Goal: Contribute content: Add original content to the website for others to see

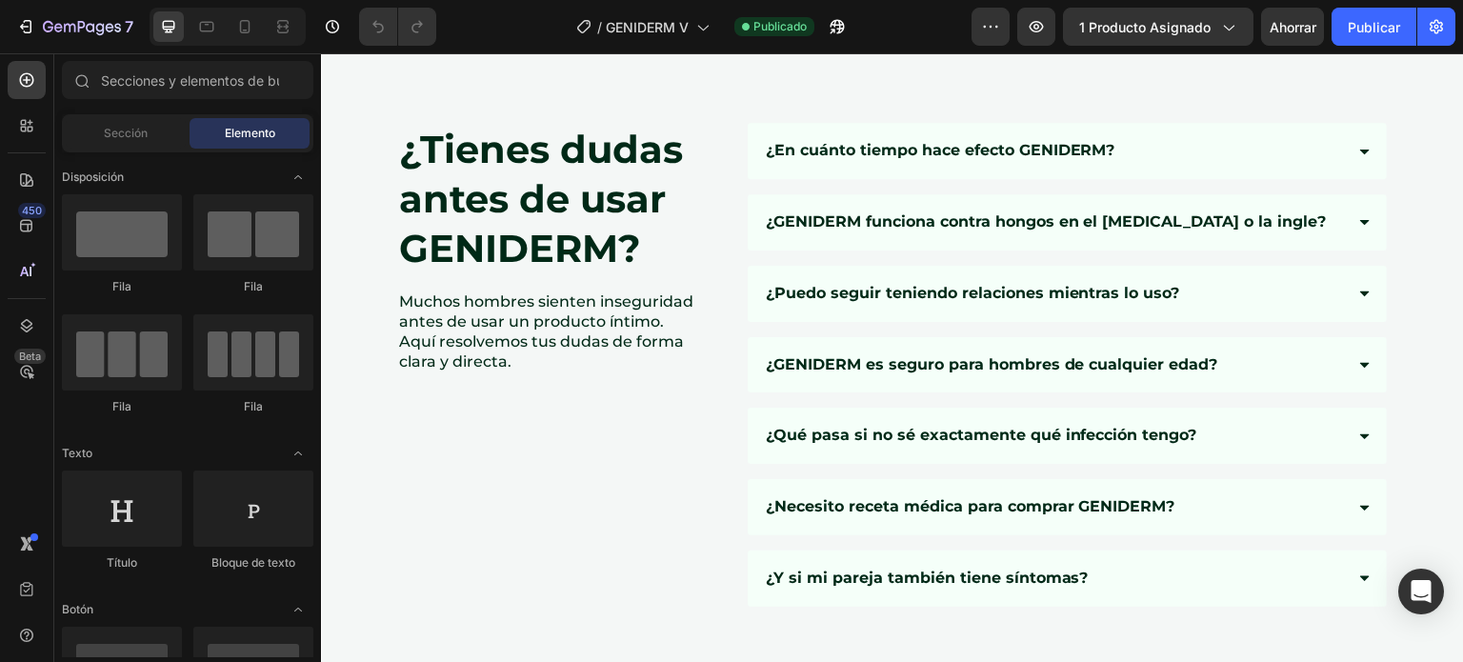
scroll to position [9978, 0]
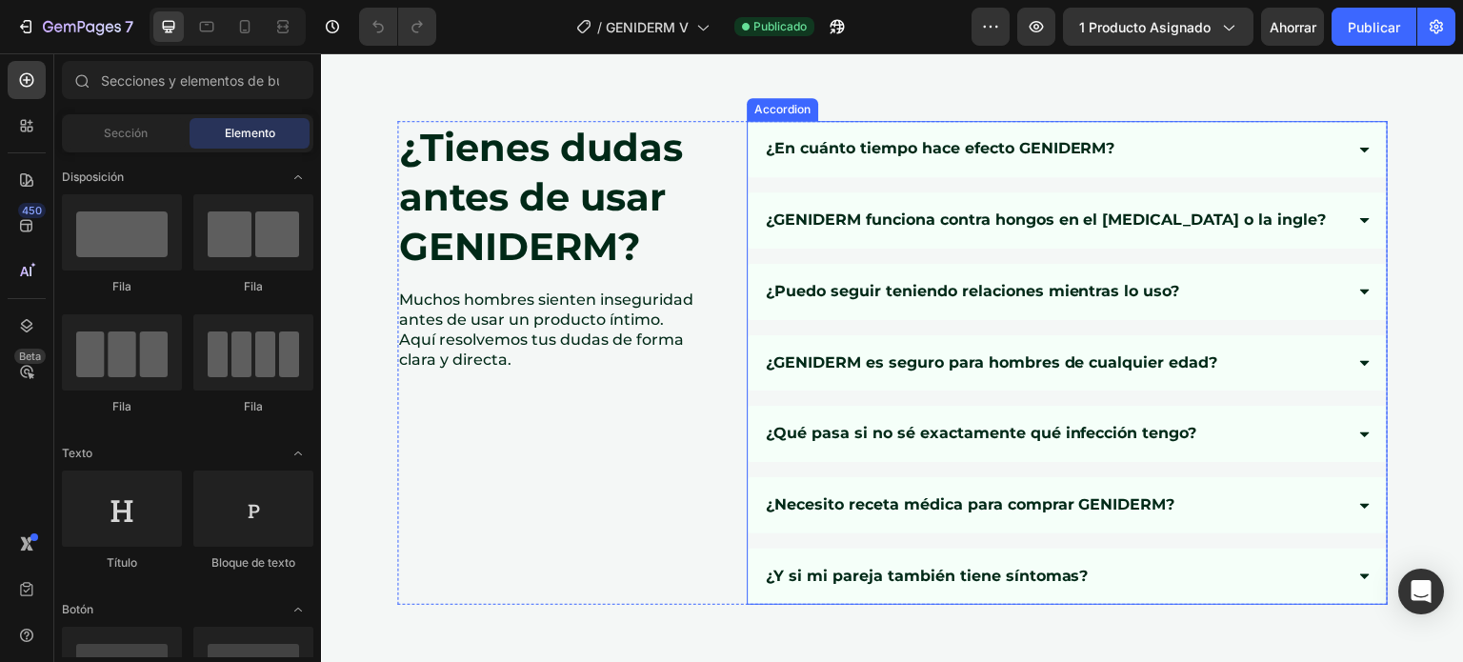
click at [785, 165] on div "¿En cuánto tiempo hace efecto GENIDERM?" at bounding box center [1067, 149] width 639 height 56
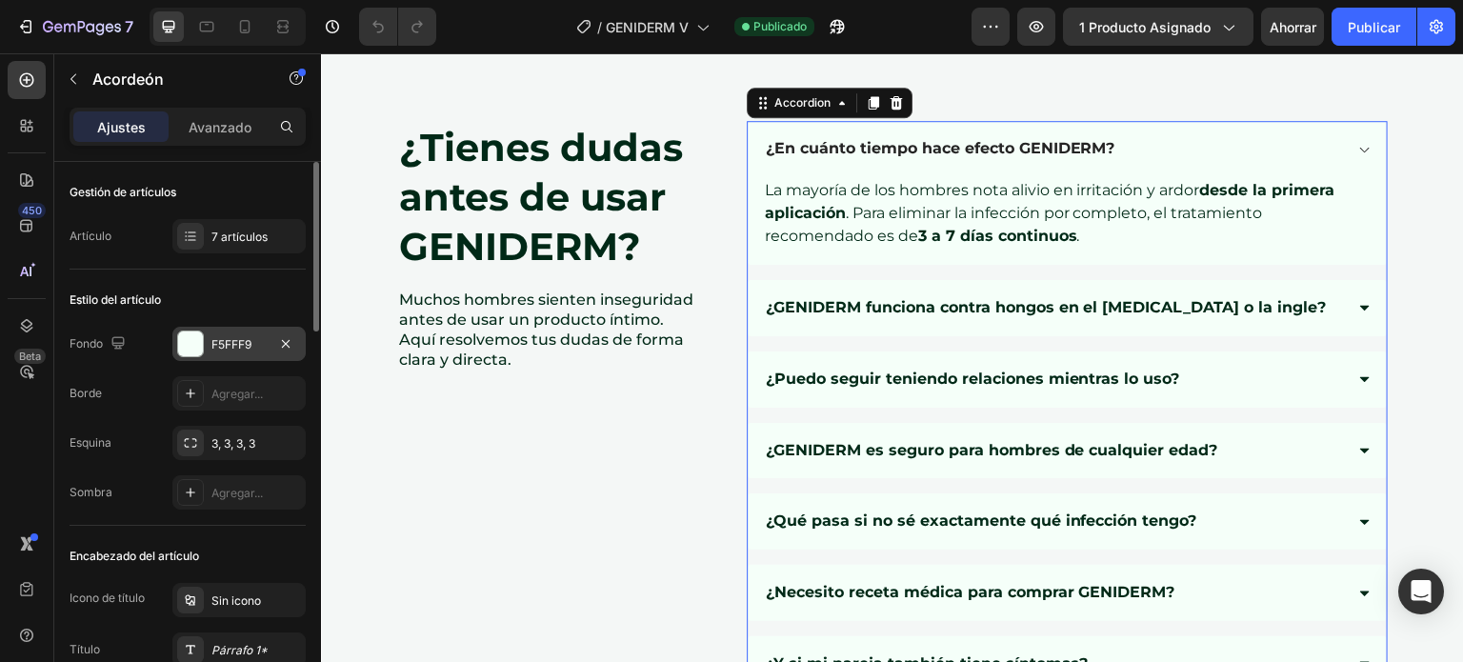
click at [222, 346] on font "F5FFF9" at bounding box center [231, 344] width 40 height 14
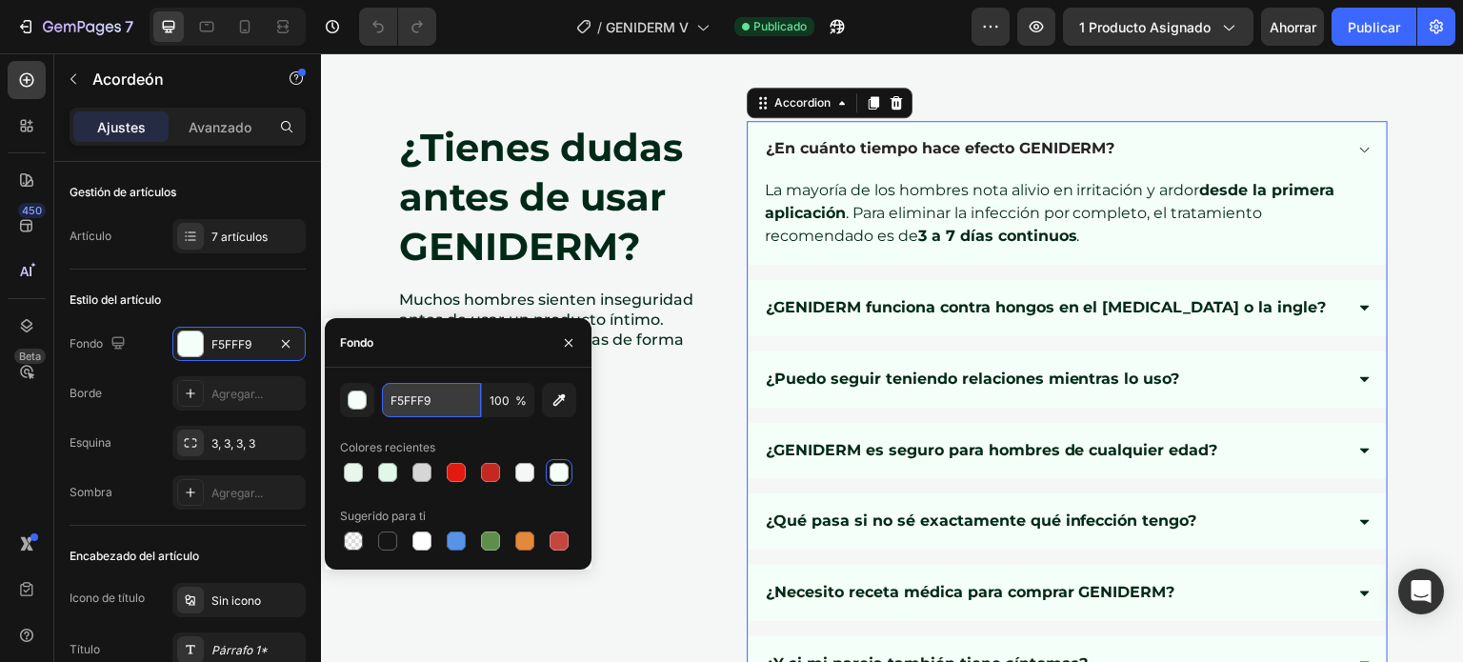
click at [420, 408] on input "F5FFF9" at bounding box center [431, 400] width 99 height 34
click at [652, 446] on div "¿Tienes dudas antes de usar GENIDERM? Heading Muchos hombres sienten insegurida…" at bounding box center [557, 406] width 321 height 571
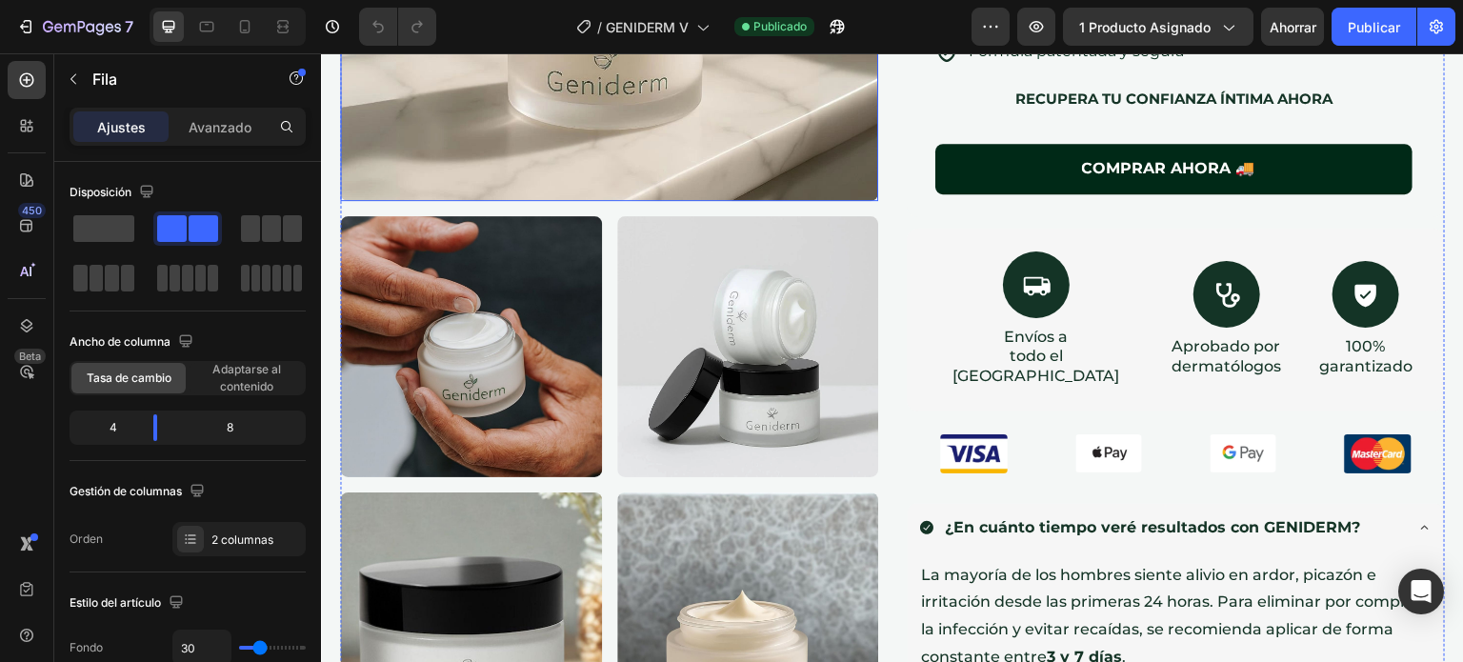
scroll to position [520, 0]
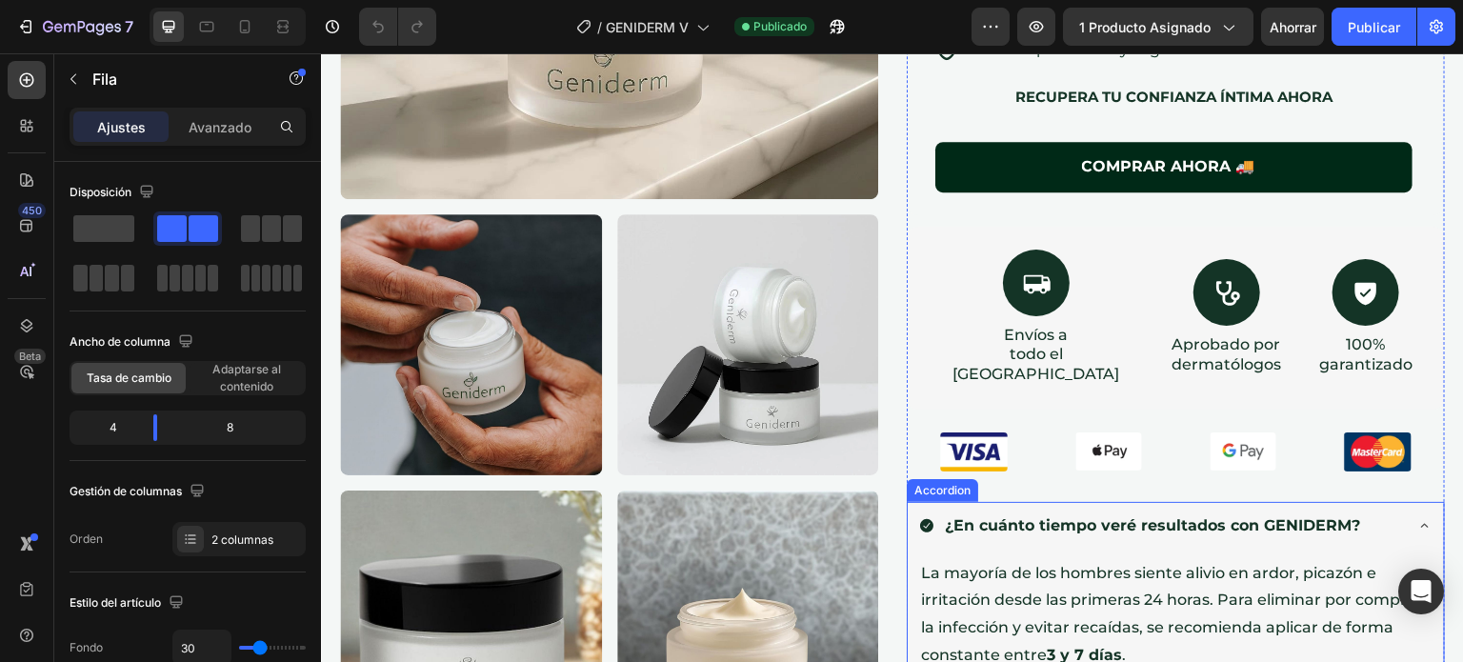
click at [908, 502] on div "¿En cuánto tiempo veré resultados con GENIDERM?" at bounding box center [1175, 528] width 536 height 52
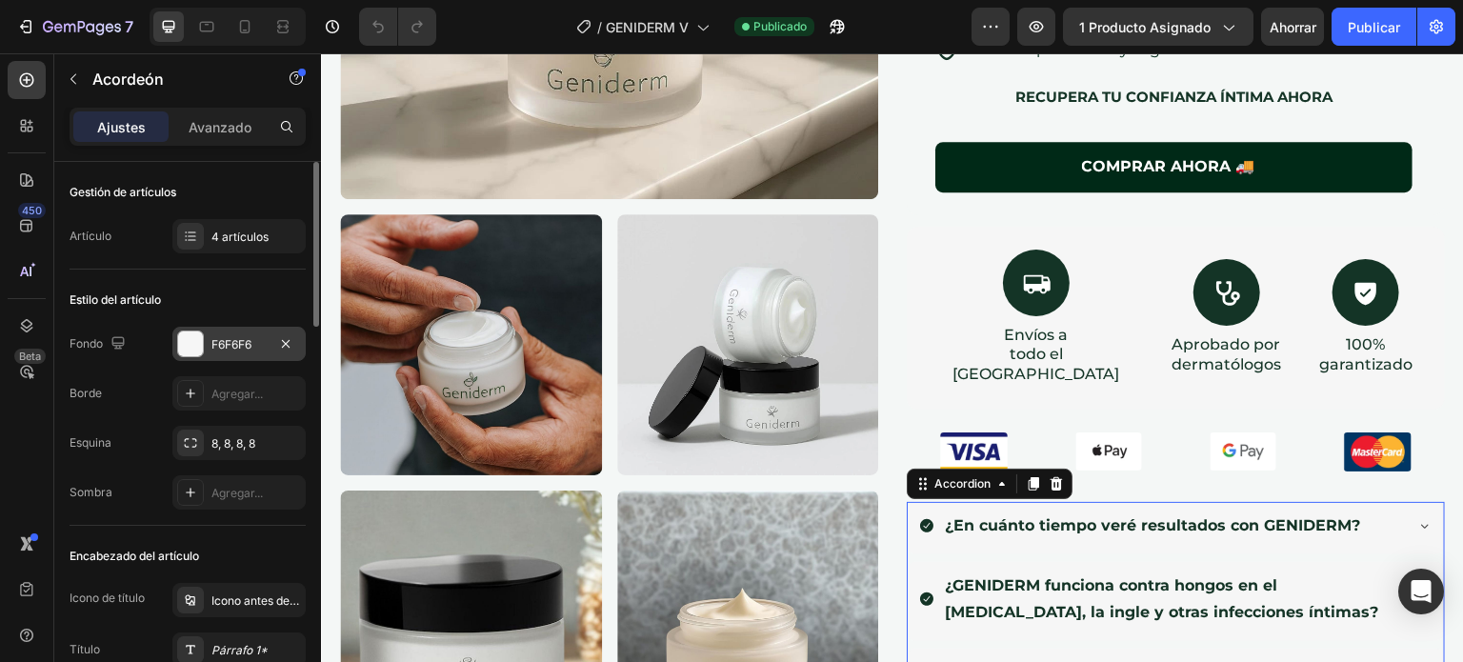
click at [229, 346] on font "F6F6F6" at bounding box center [231, 344] width 40 height 14
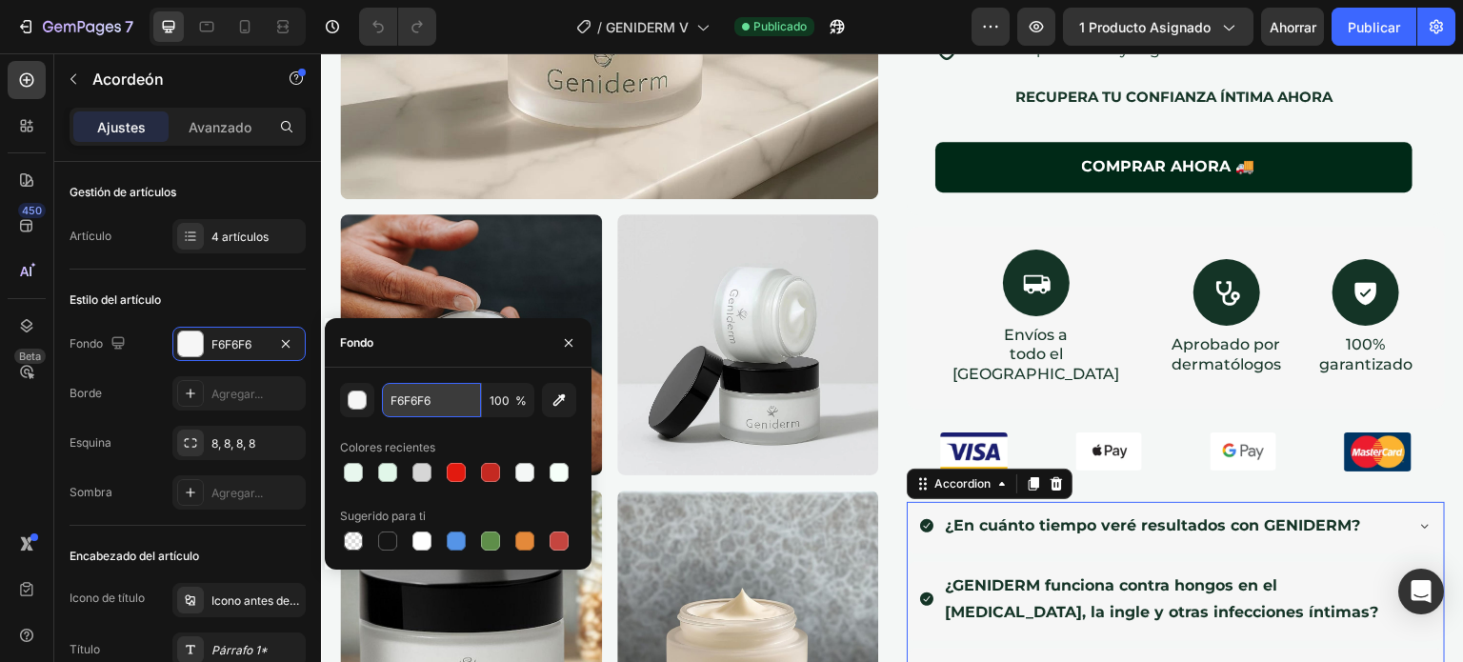
click at [404, 414] on input "F6F6F6" at bounding box center [431, 400] width 99 height 34
paste input "5FFF9"
type input "F5FFF9"
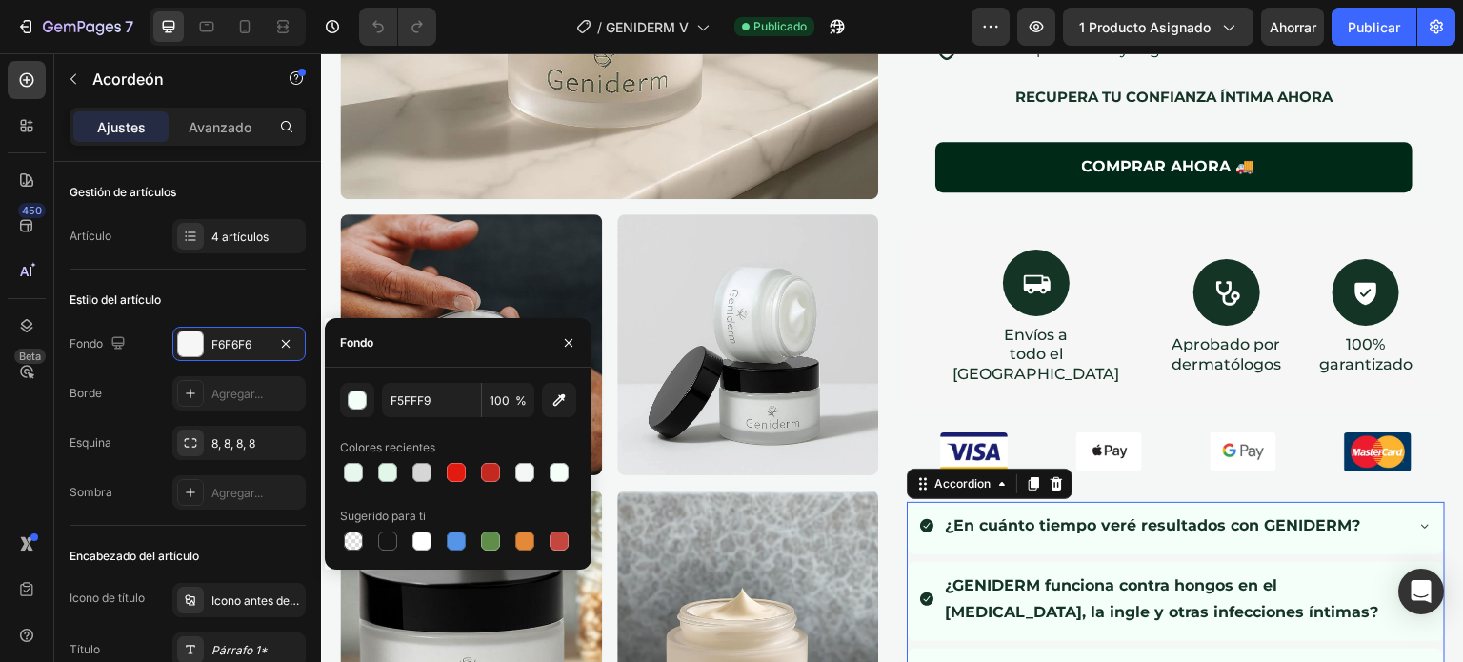
click at [453, 341] on div "Fondo" at bounding box center [458, 343] width 267 height 50
click at [887, 293] on div "Image Image Image Row Image Image Row GENIDERM Heading Libérate del ardor, la i…" at bounding box center [892, 550] width 1105 height 1779
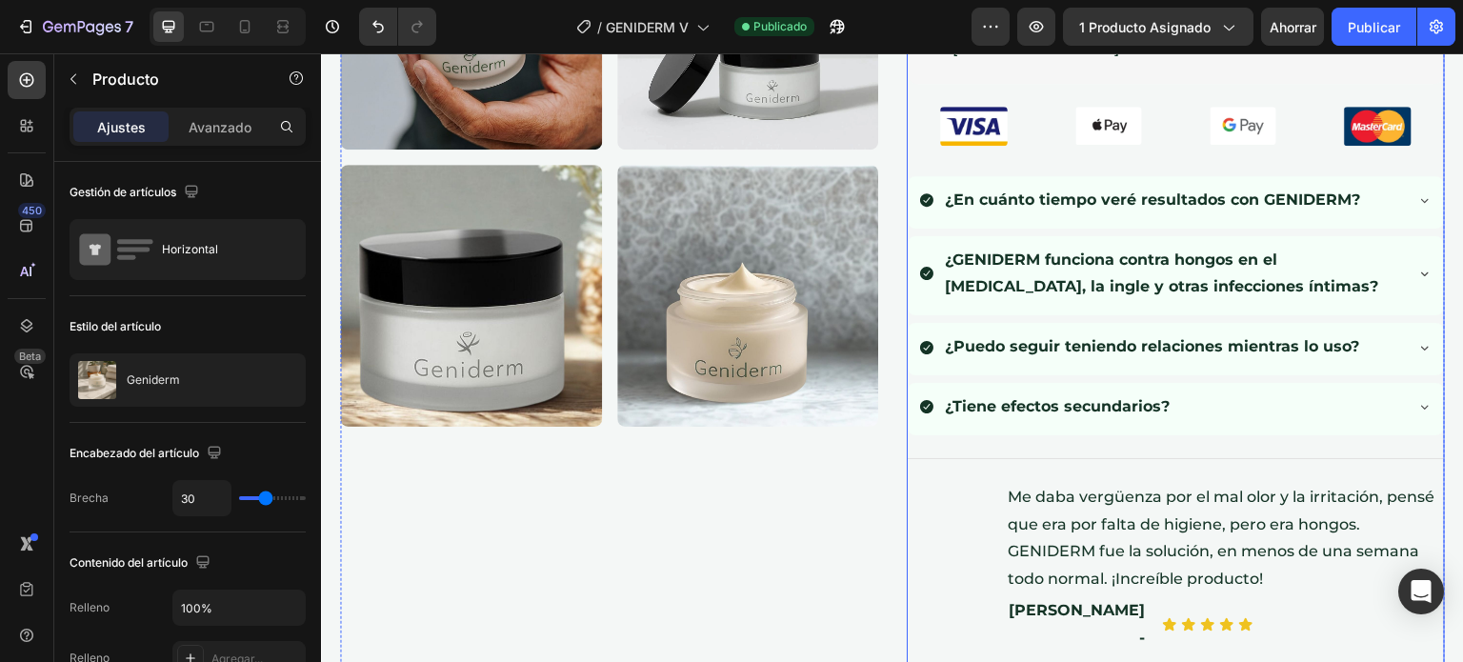
scroll to position [876, 0]
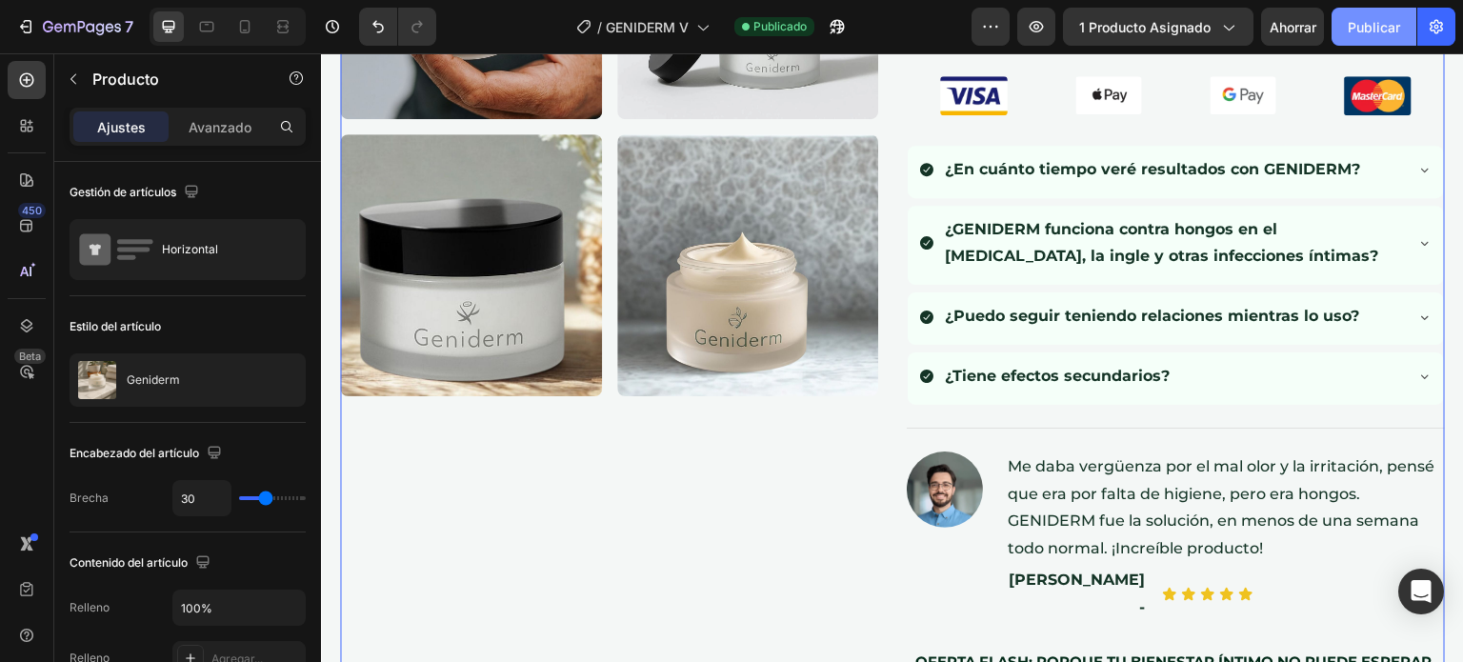
click at [1347, 30] on font "Publicar" at bounding box center [1373, 27] width 52 height 16
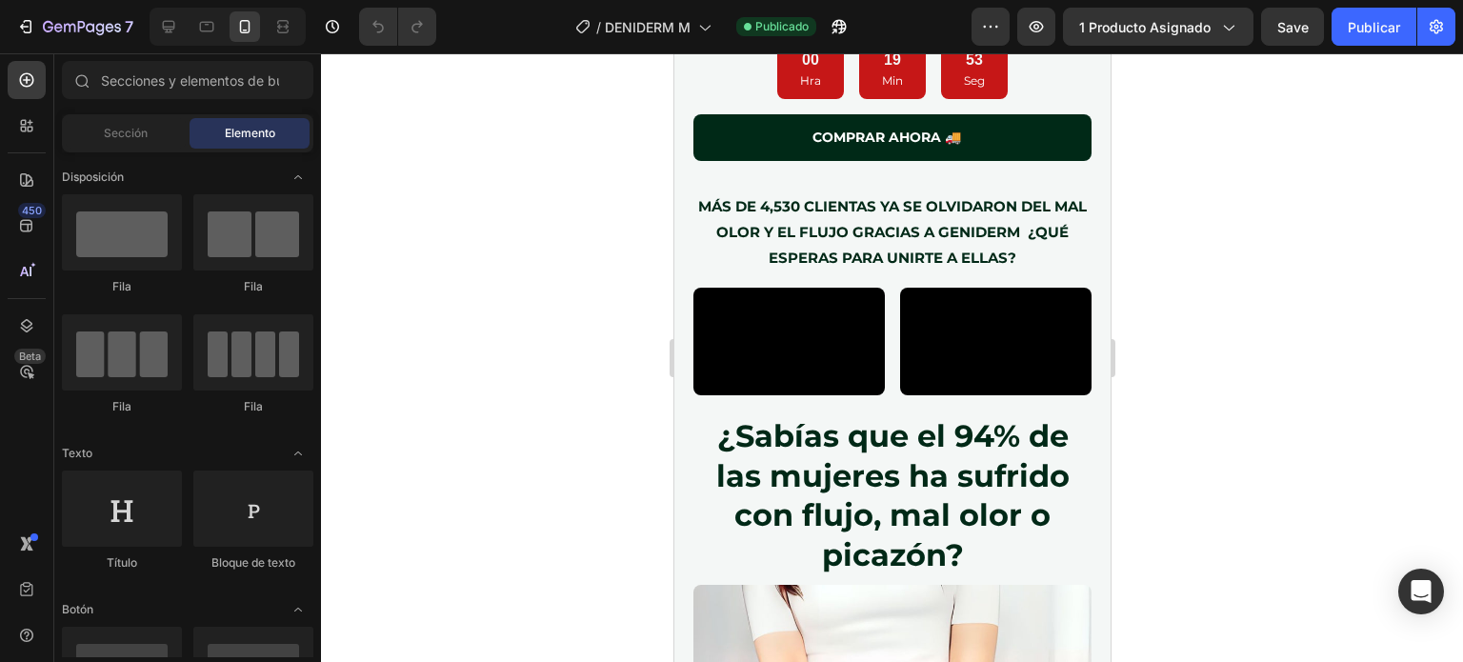
scroll to position [1987, 0]
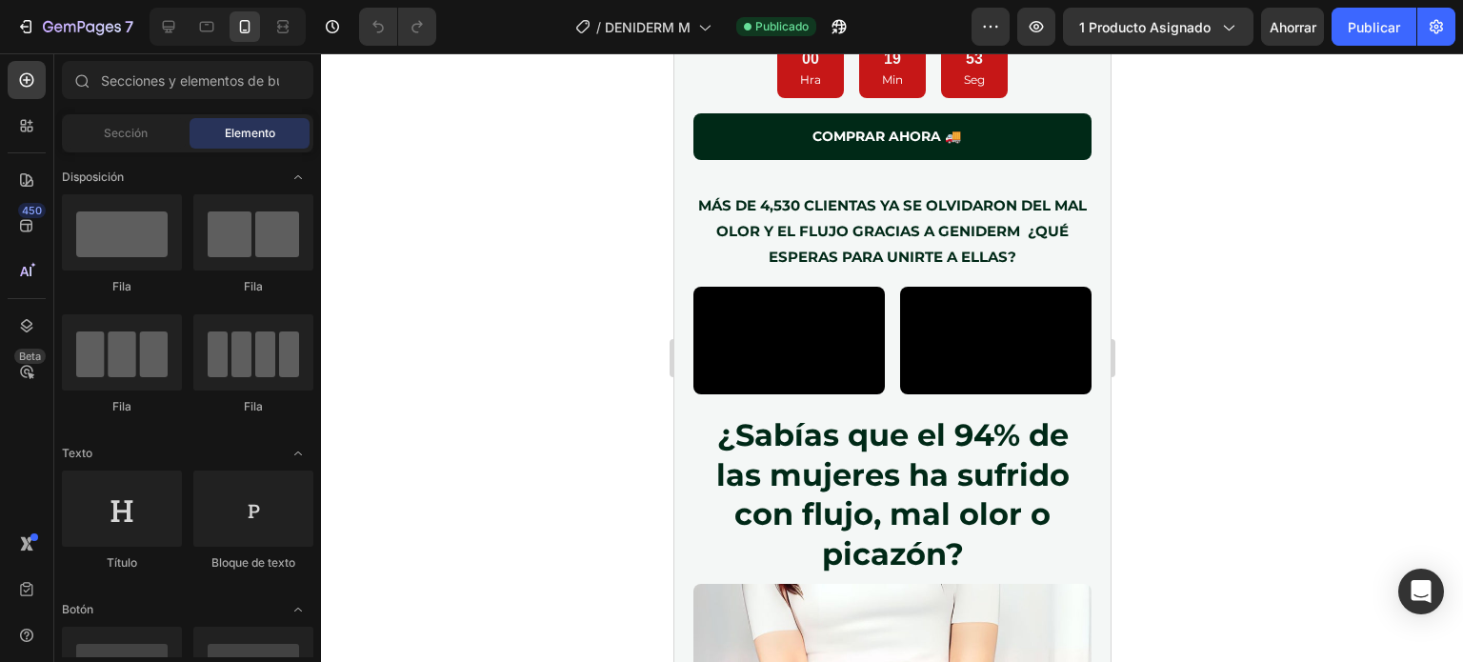
click at [475, 379] on div at bounding box center [892, 357] width 1142 height 608
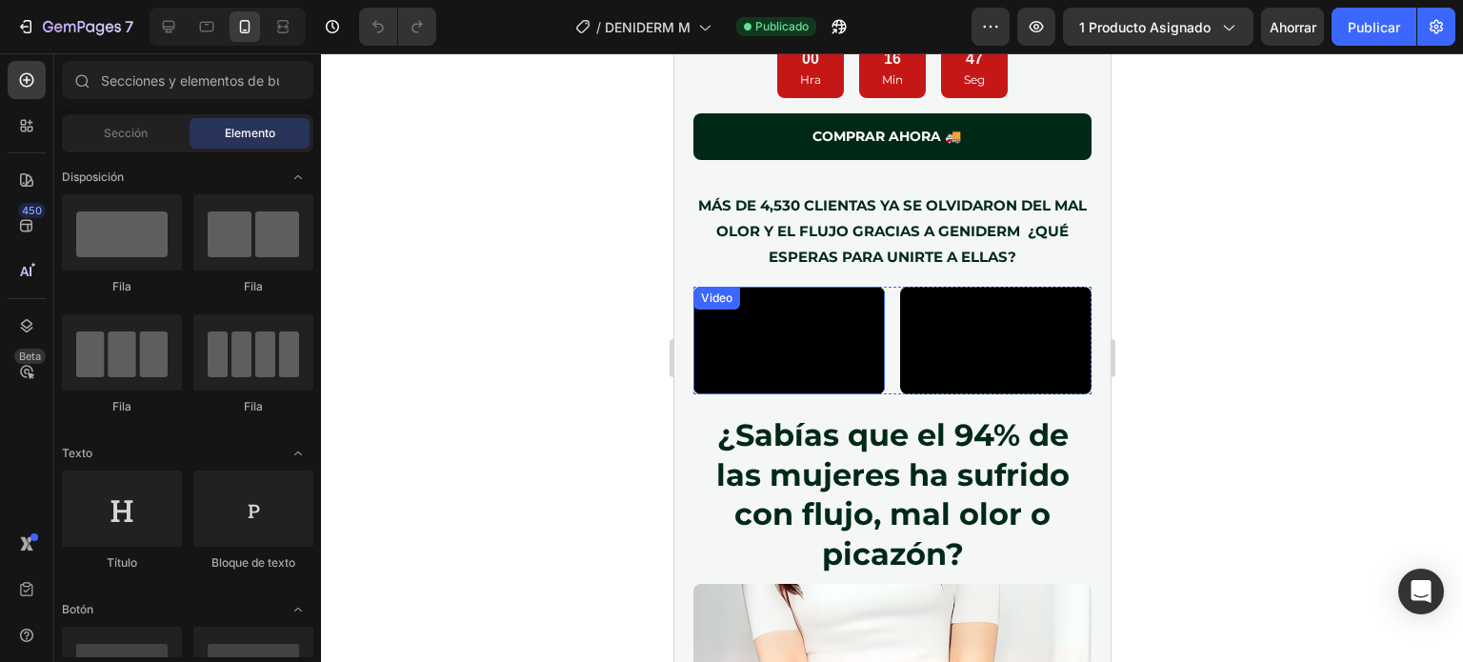
click at [774, 308] on video at bounding box center [787, 341] width 191 height 108
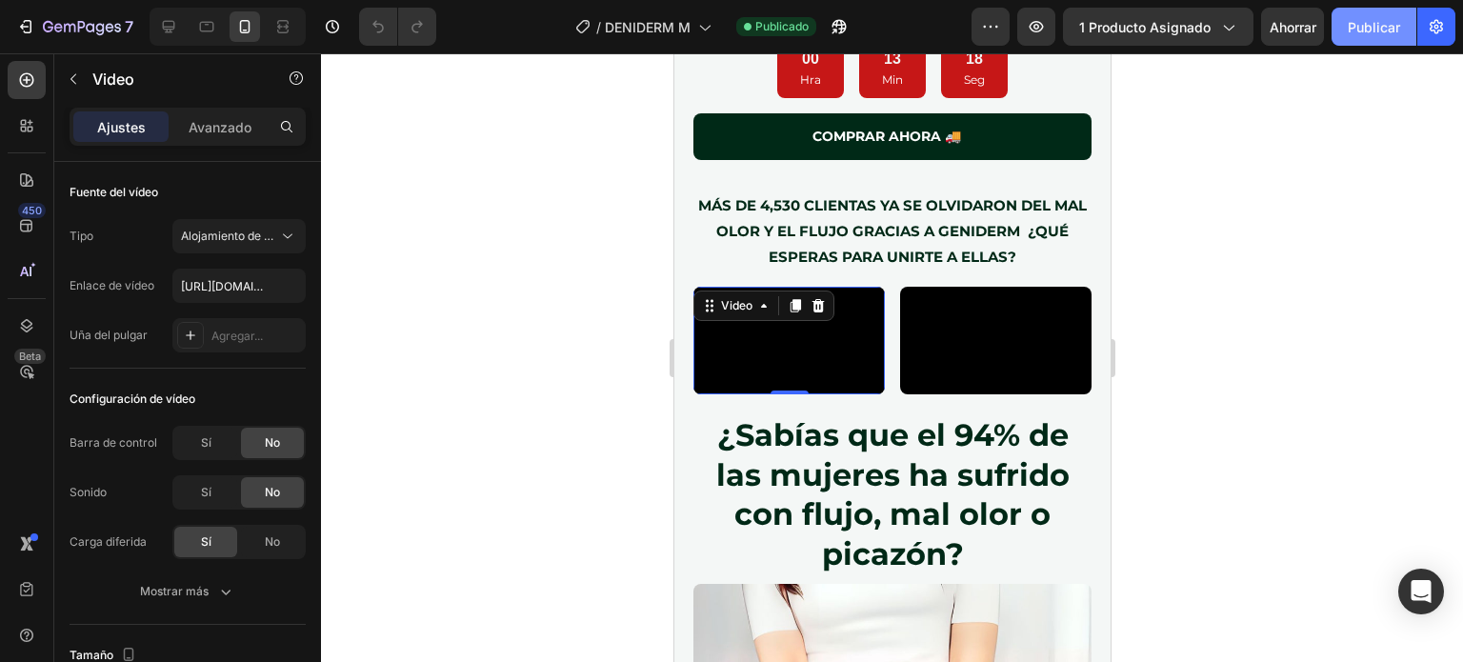
click at [1374, 7] on div "7 Version history / DENIDERM M Publicado Avance 1 producto asignado Ahorrar Pub…" at bounding box center [731, 27] width 1463 height 54
click at [1374, 17] on font "Publicar" at bounding box center [1373, 27] width 52 height 20
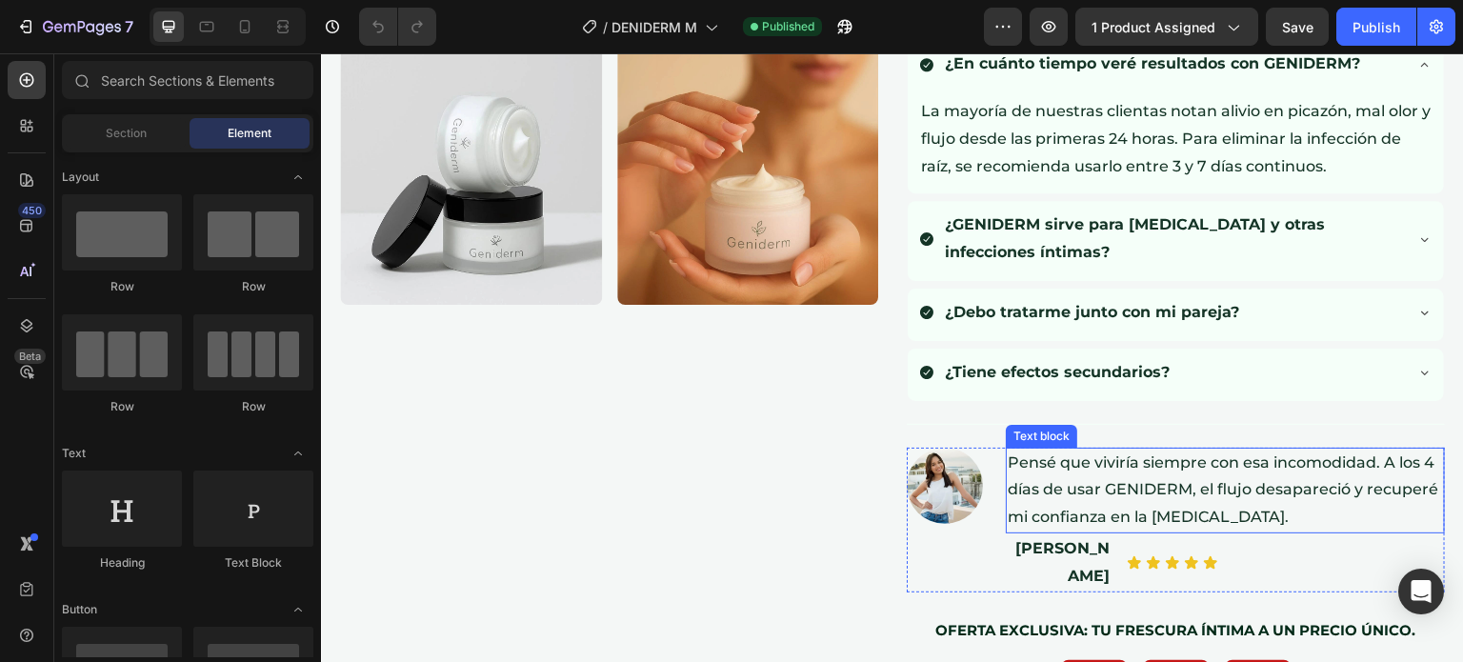
scroll to position [1322, 0]
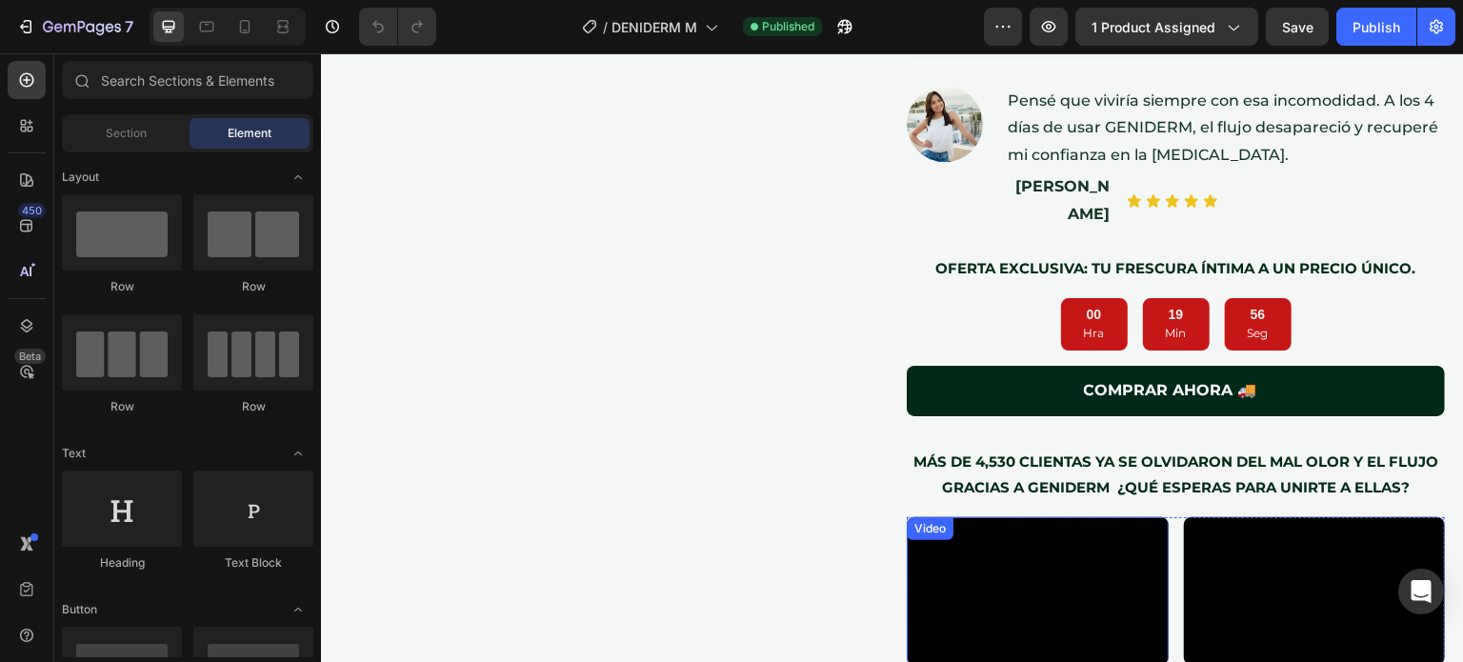
click at [1027, 544] on video at bounding box center [1038, 590] width 262 height 147
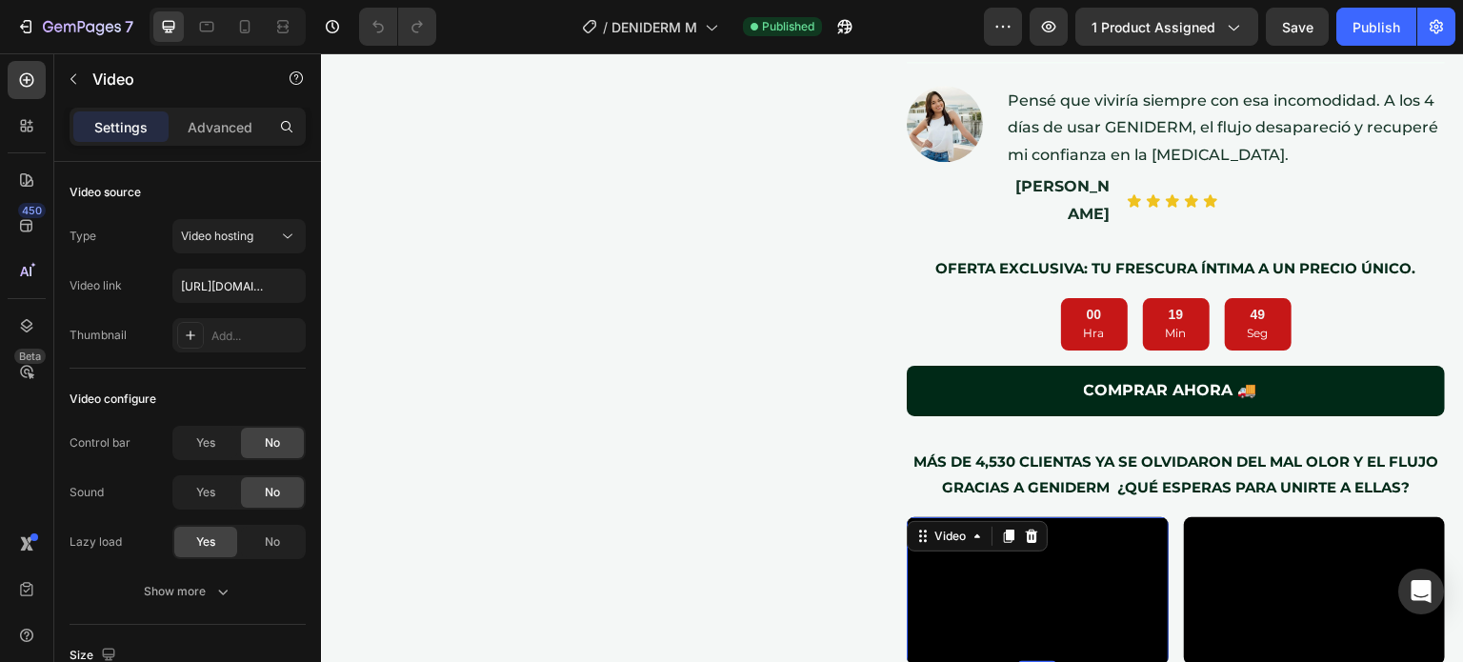
click at [1066, 609] on video at bounding box center [1038, 590] width 262 height 147
click at [239, 292] on input "[URL][DOMAIN_NAME]" at bounding box center [238, 286] width 133 height 34
paste input "https://cdn.shopify.com/videos/c/o/v/3c4e95b81ec940f3aed82e6da9075fca.mp4"
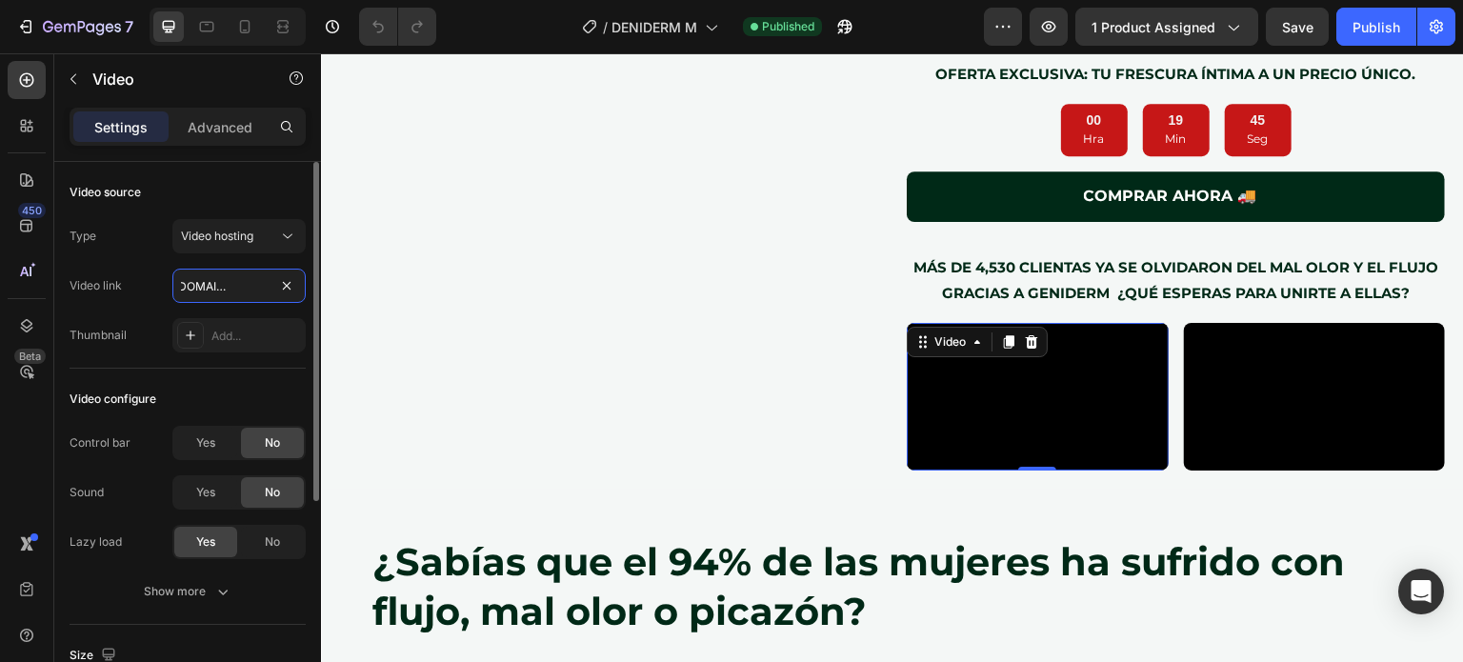
scroll to position [1552, 0]
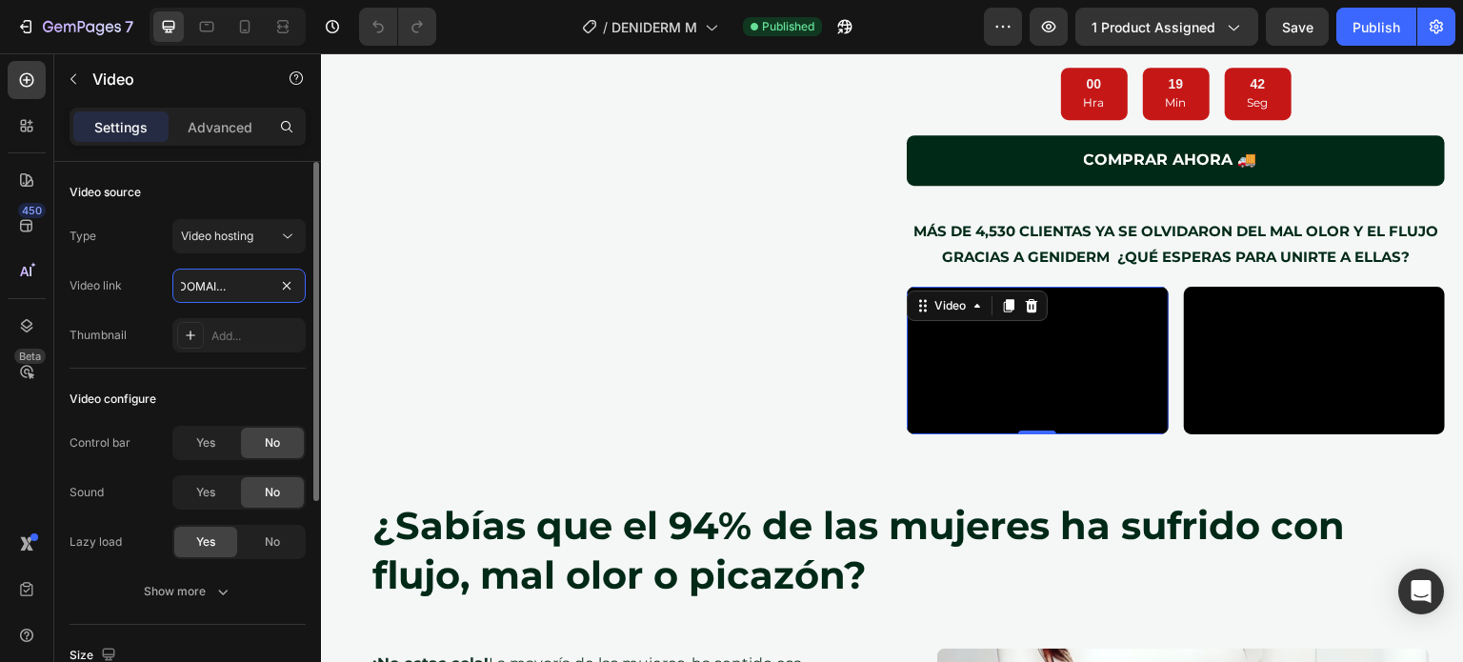
type input "https://cdn.shopify.com/videos/c/o/v/3c4e95b81ec940f3aed82e6da9075fca.mp4"
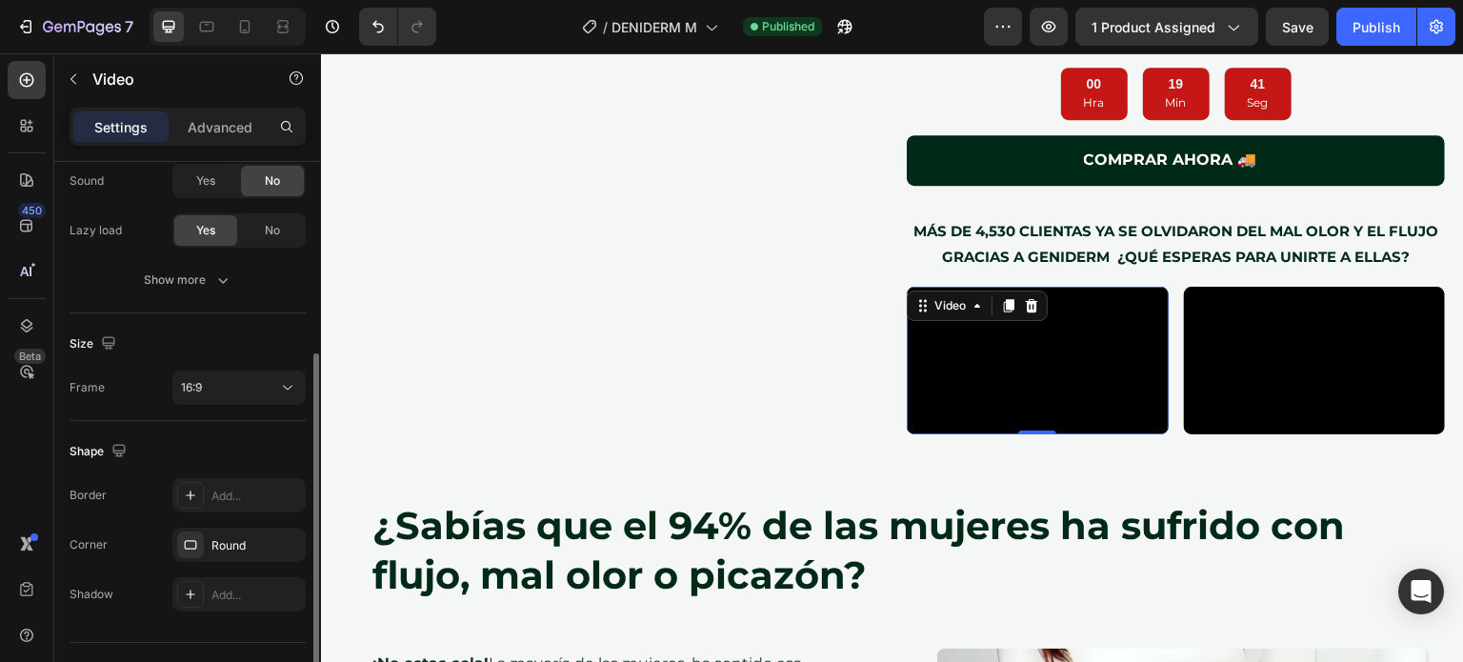
scroll to position [312, 0]
click at [249, 383] on div "16:9" at bounding box center [229, 386] width 97 height 17
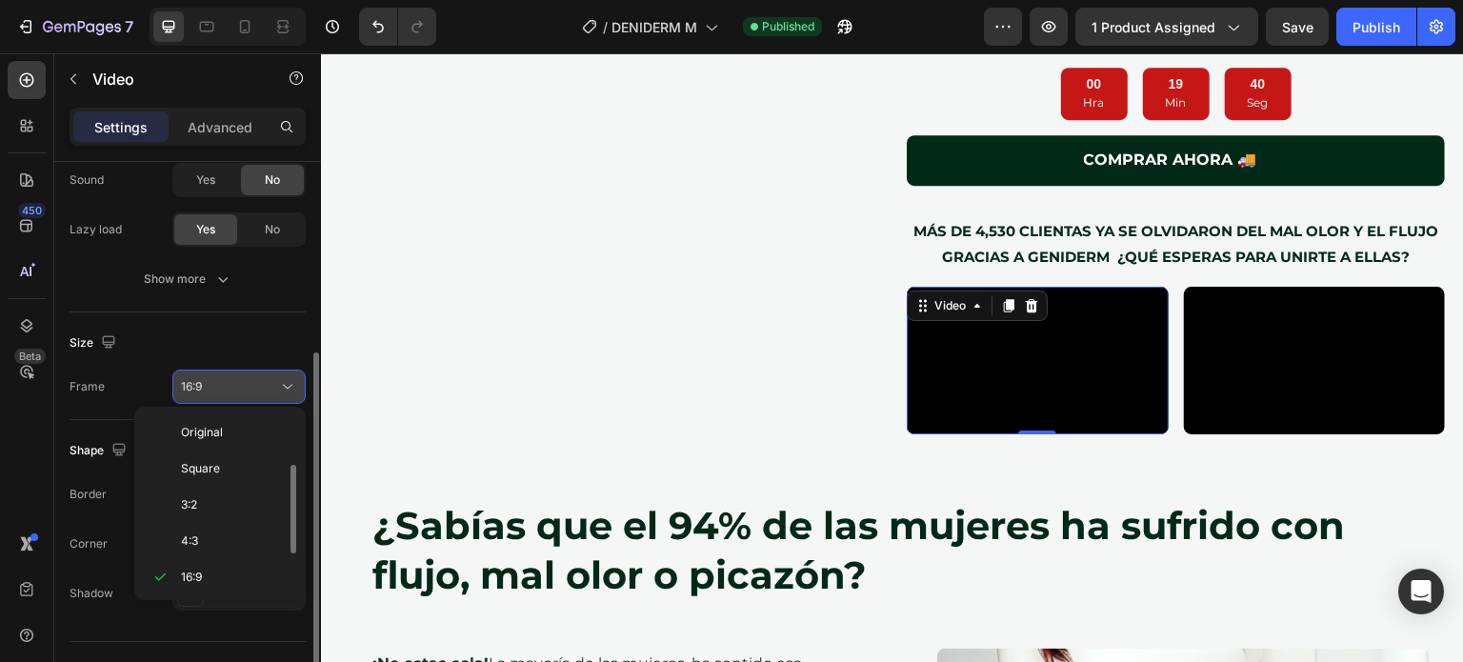
scroll to position [34, 0]
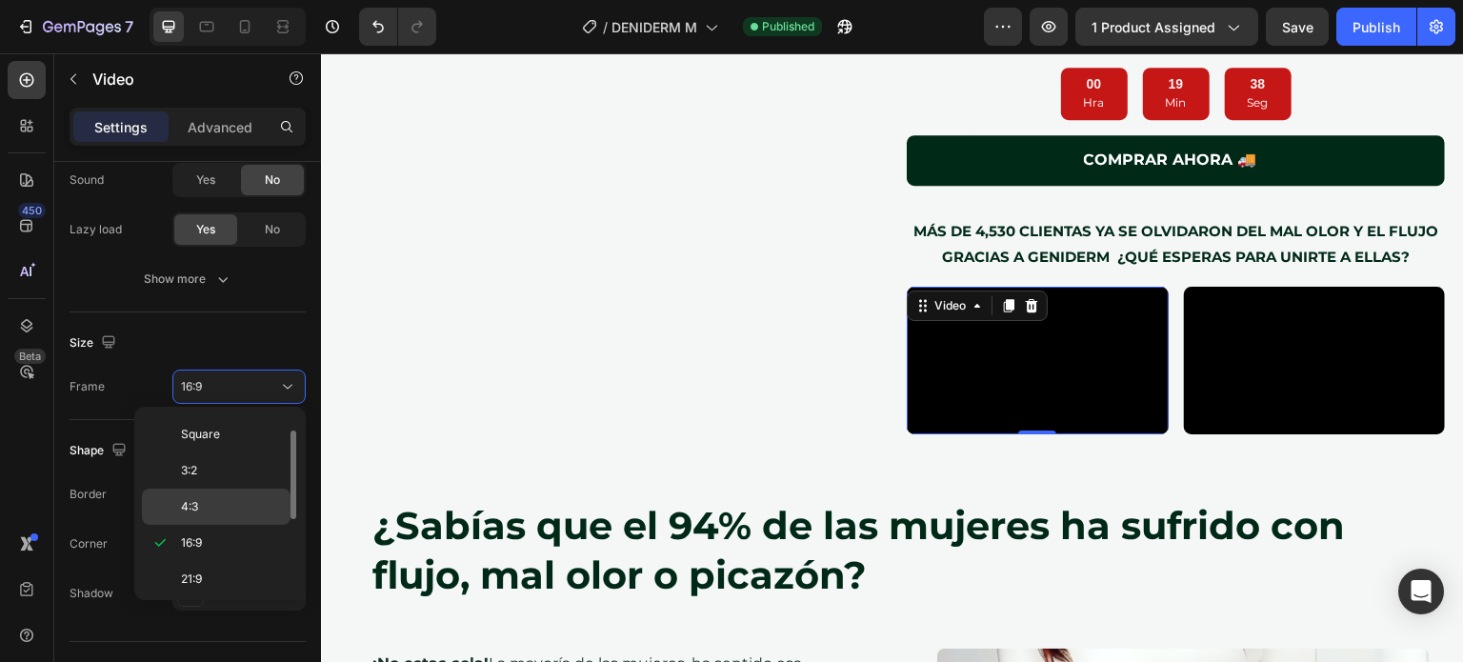
click at [207, 513] on p "4:3" at bounding box center [231, 506] width 101 height 17
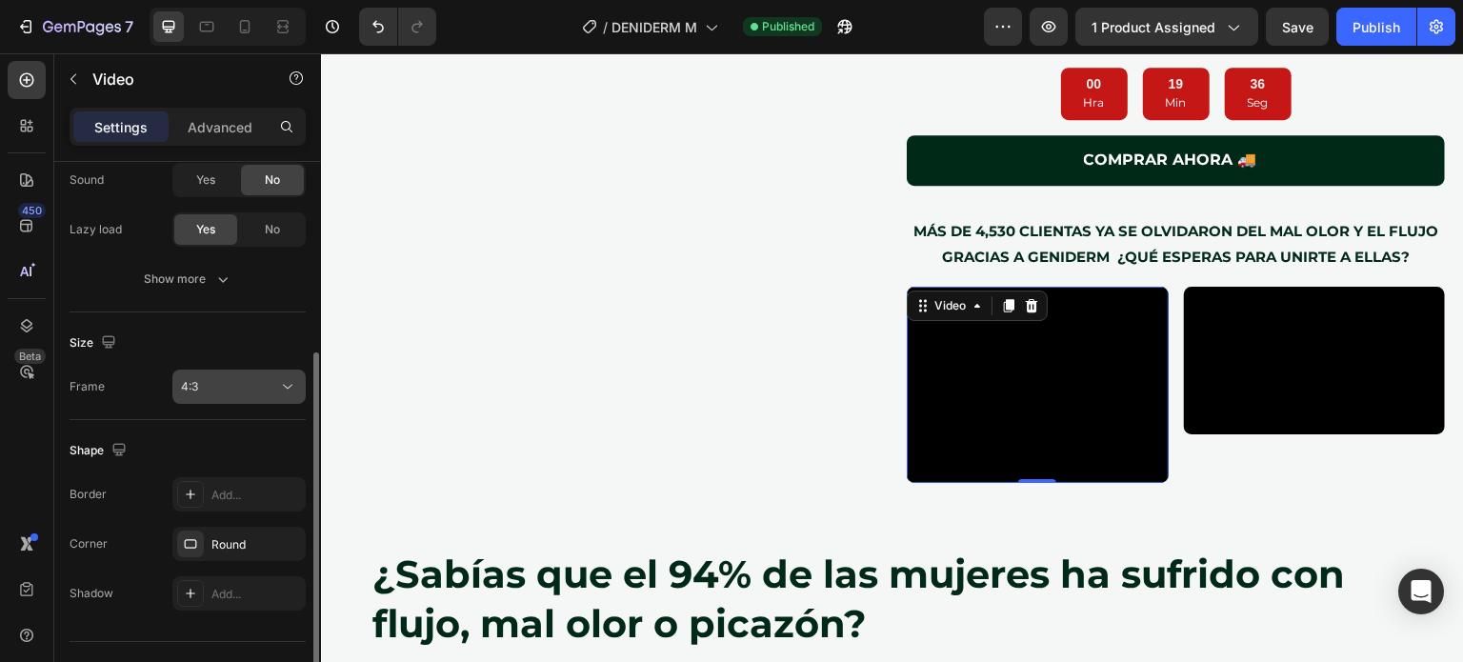
click at [231, 386] on div "4:3" at bounding box center [229, 386] width 97 height 17
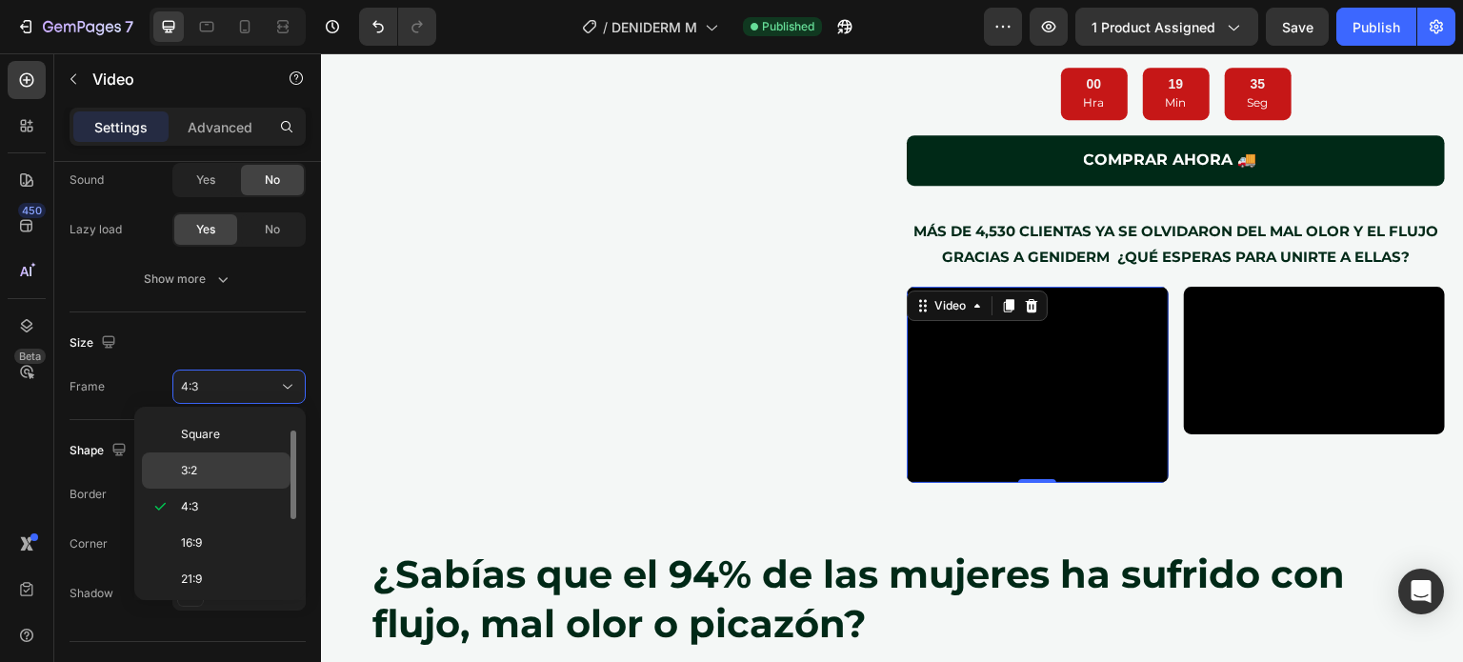
click at [229, 462] on p "3:2" at bounding box center [231, 470] width 101 height 17
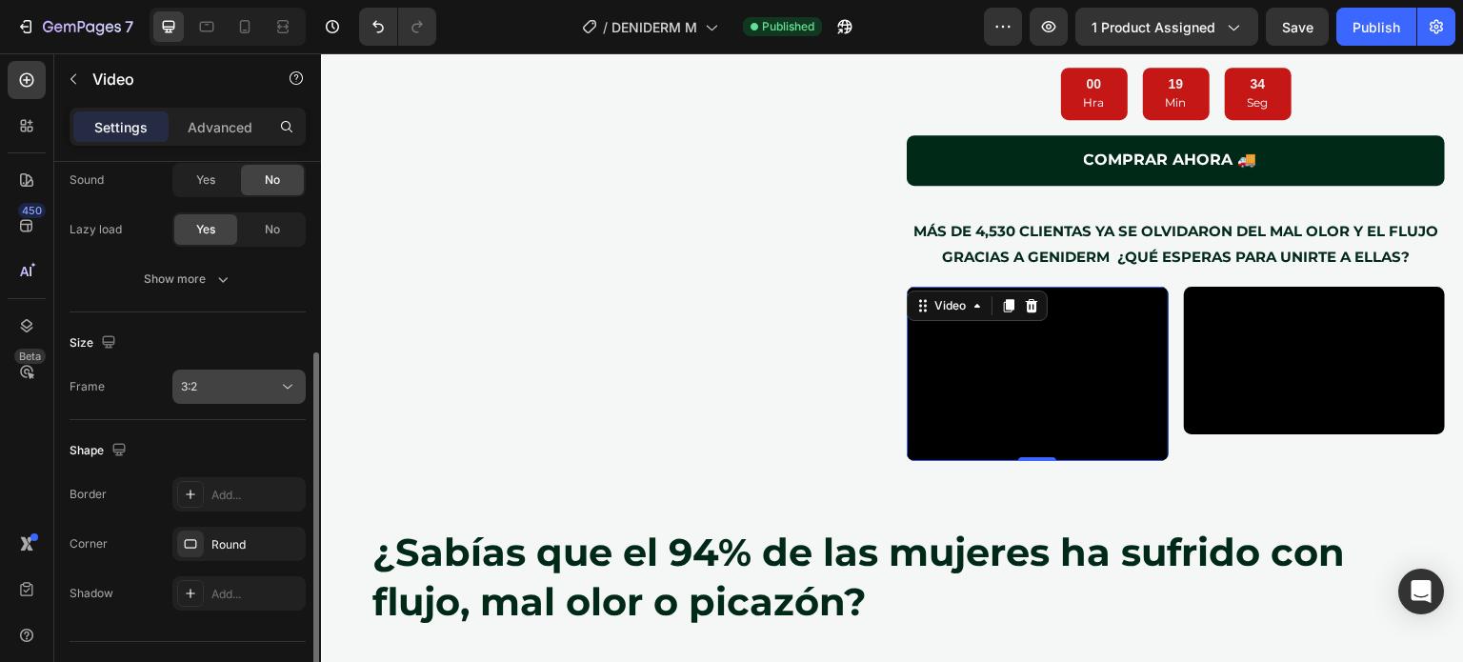
click at [245, 383] on div "3:2" at bounding box center [229, 386] width 97 height 17
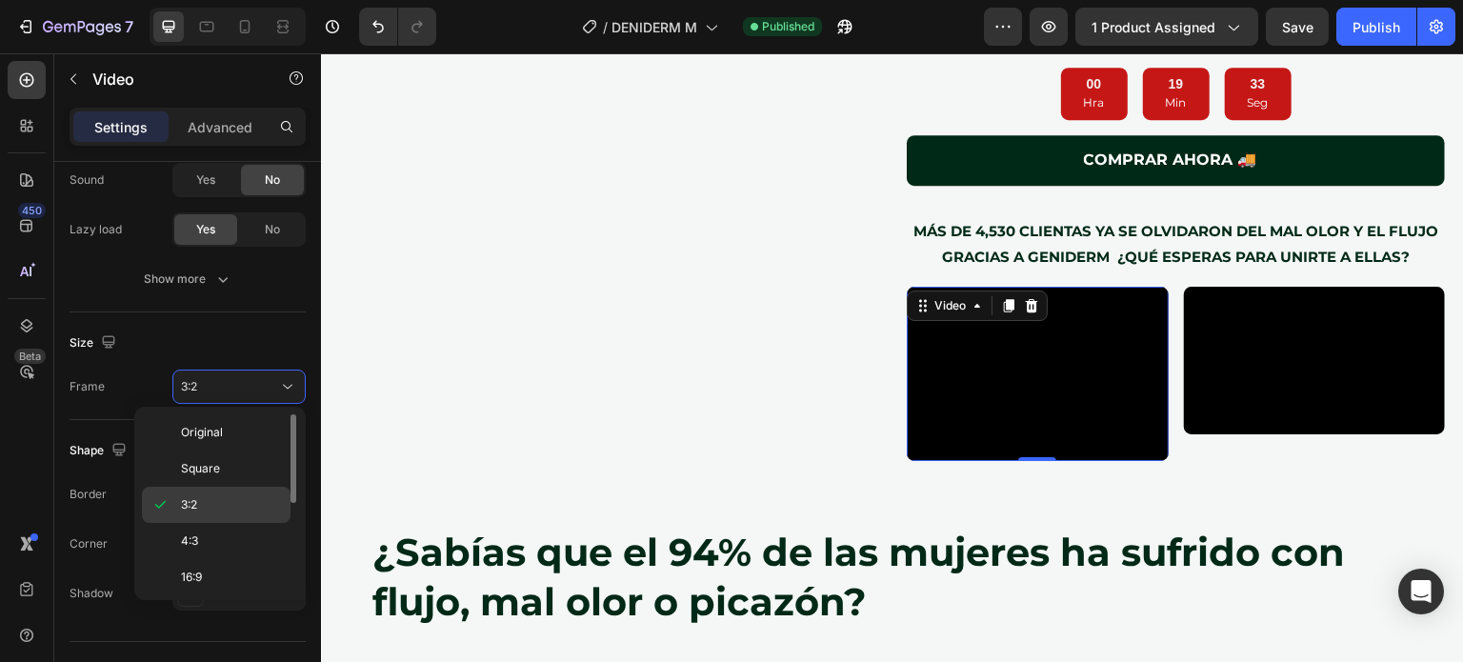
scroll to position [0, 0]
click at [203, 433] on span "Original" at bounding box center [202, 432] width 42 height 17
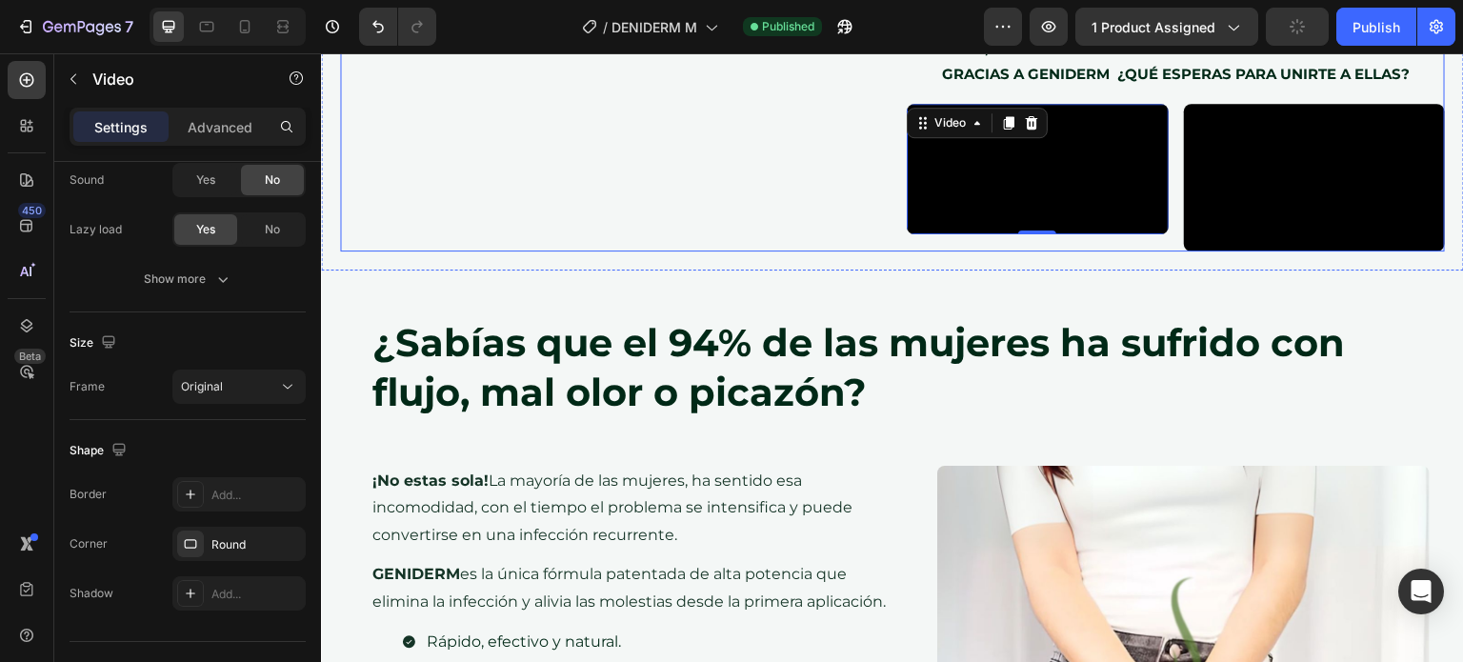
scroll to position [1736, 0]
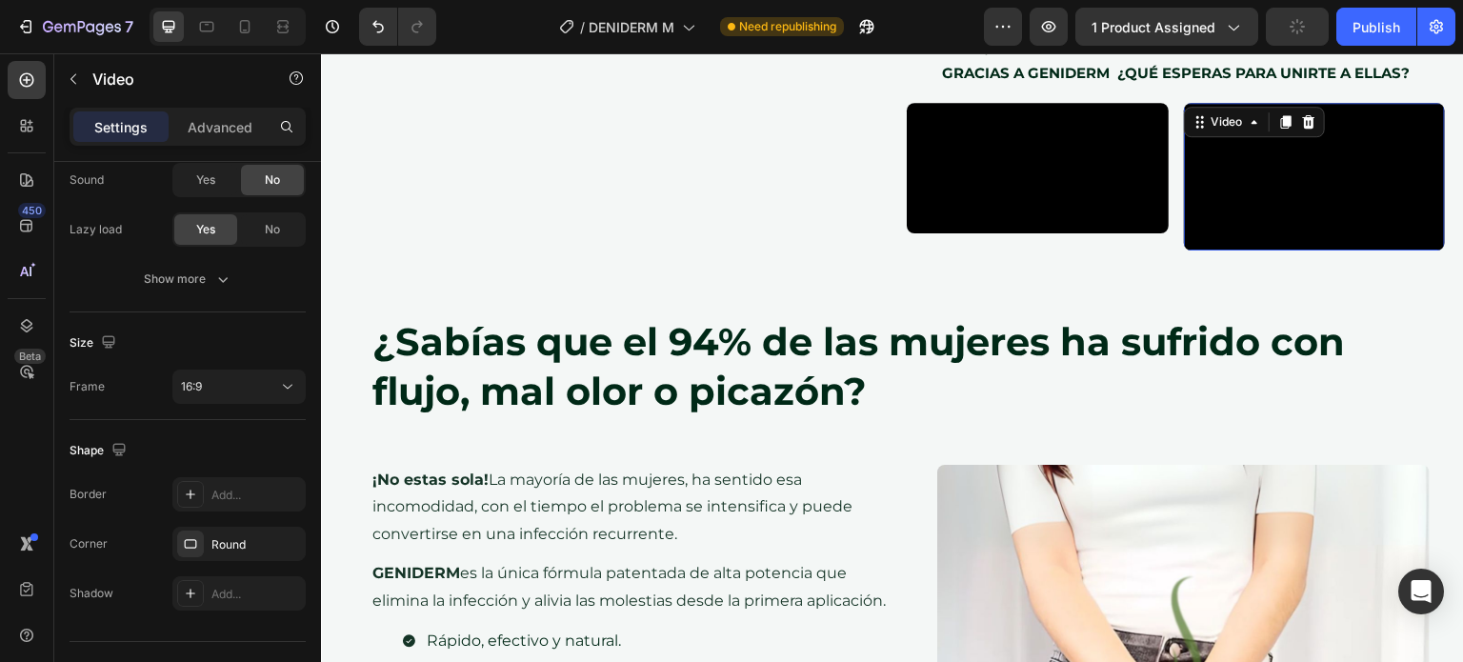
click at [1318, 189] on video at bounding box center [1315, 176] width 262 height 147
click at [1292, 167] on video at bounding box center [1315, 176] width 262 height 147
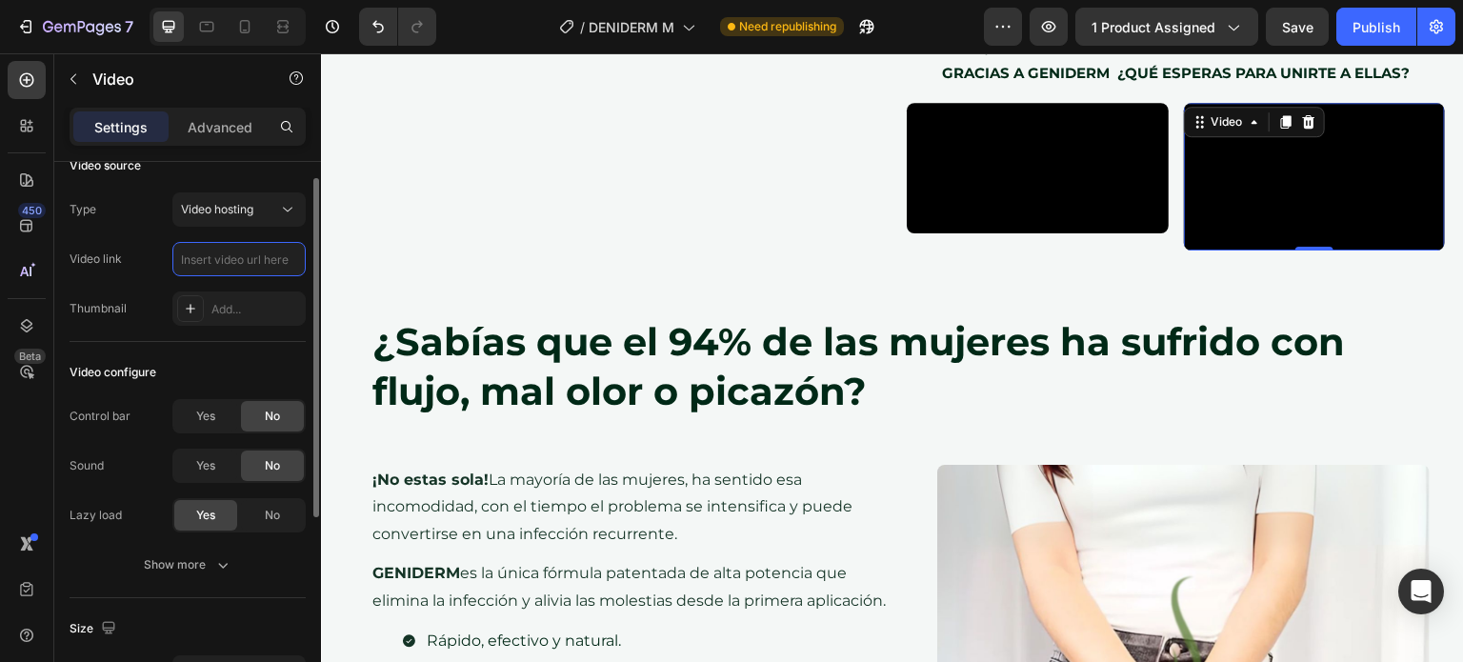
scroll to position [0, 0]
paste input "https://cdn.shopify.com/videos/c/o/v/204b4ecd6ad94de6bdb348af24d4644e.mp4"
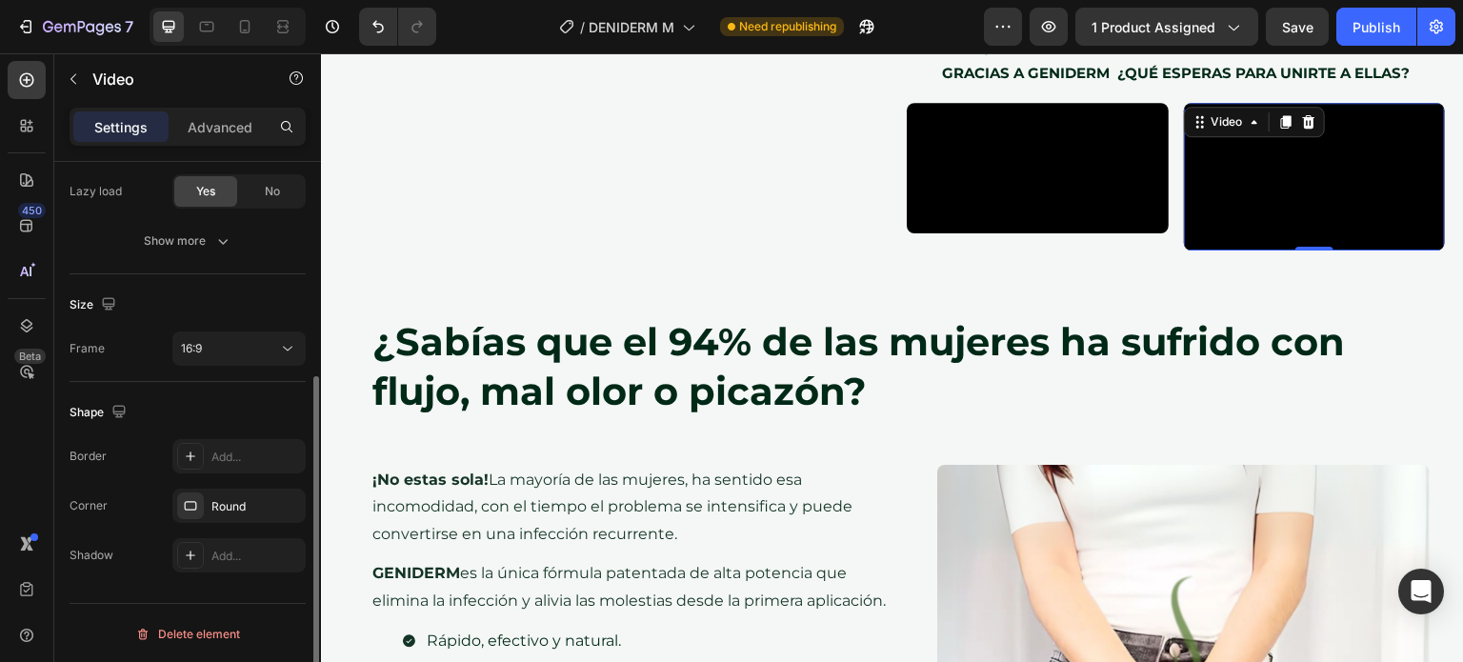
scroll to position [350, 0]
type input "https://cdn.shopify.com/videos/c/o/v/204b4ecd6ad94de6bdb348af24d4644e.mp4"
click at [220, 359] on button "16:9" at bounding box center [238, 348] width 133 height 34
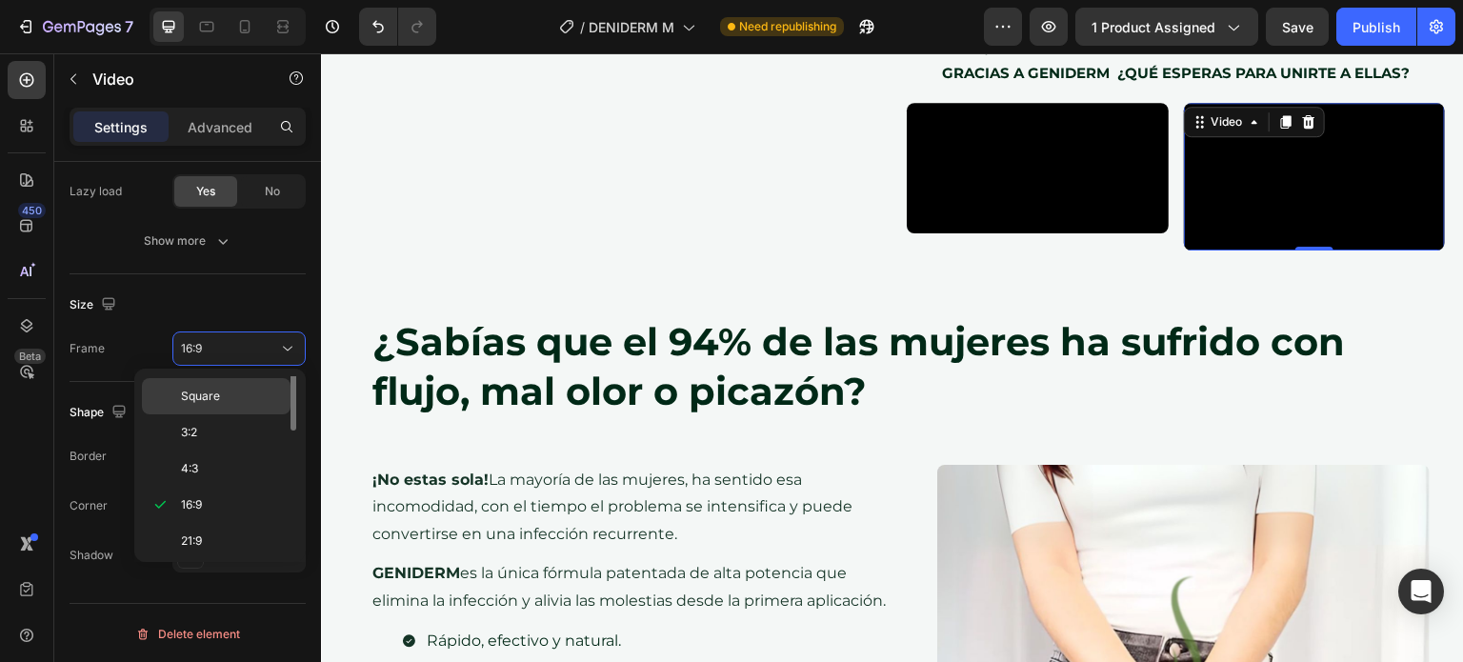
scroll to position [0, 0]
click at [229, 389] on p "Original" at bounding box center [231, 394] width 101 height 17
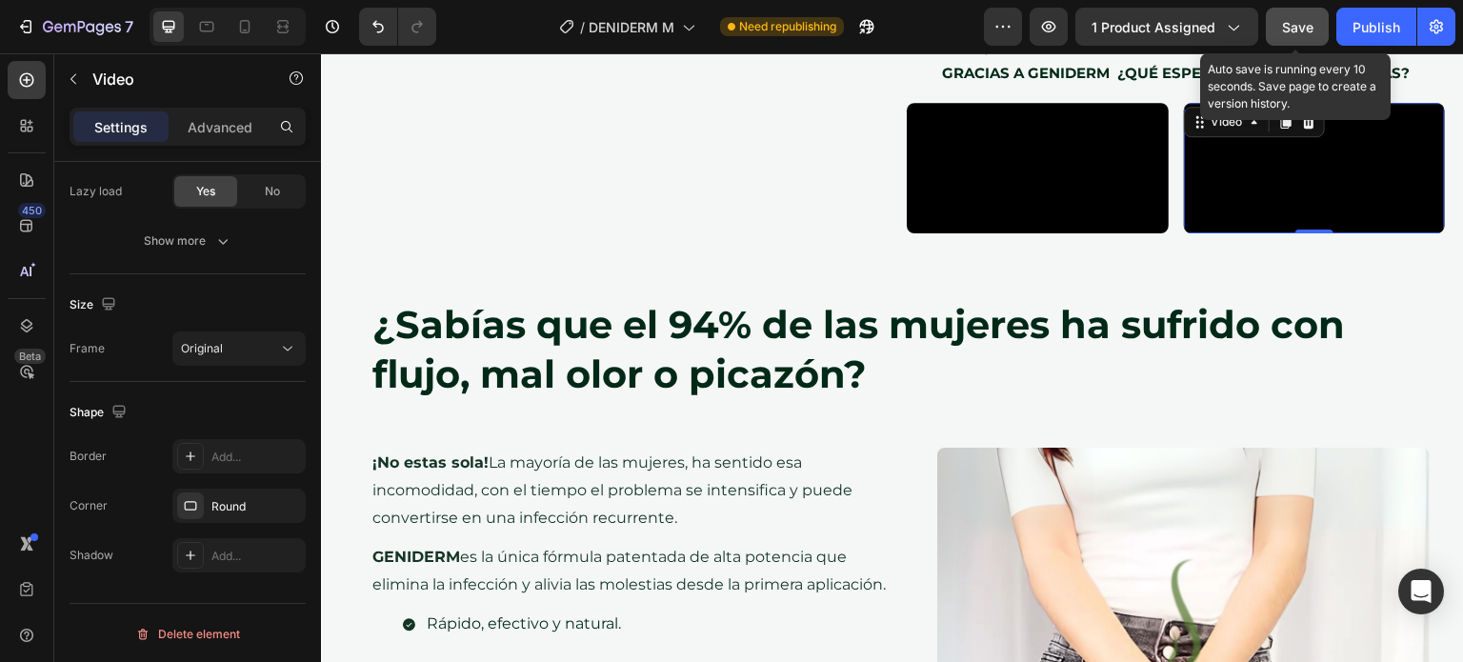
click at [1294, 27] on span "Save" at bounding box center [1297, 27] width 31 height 16
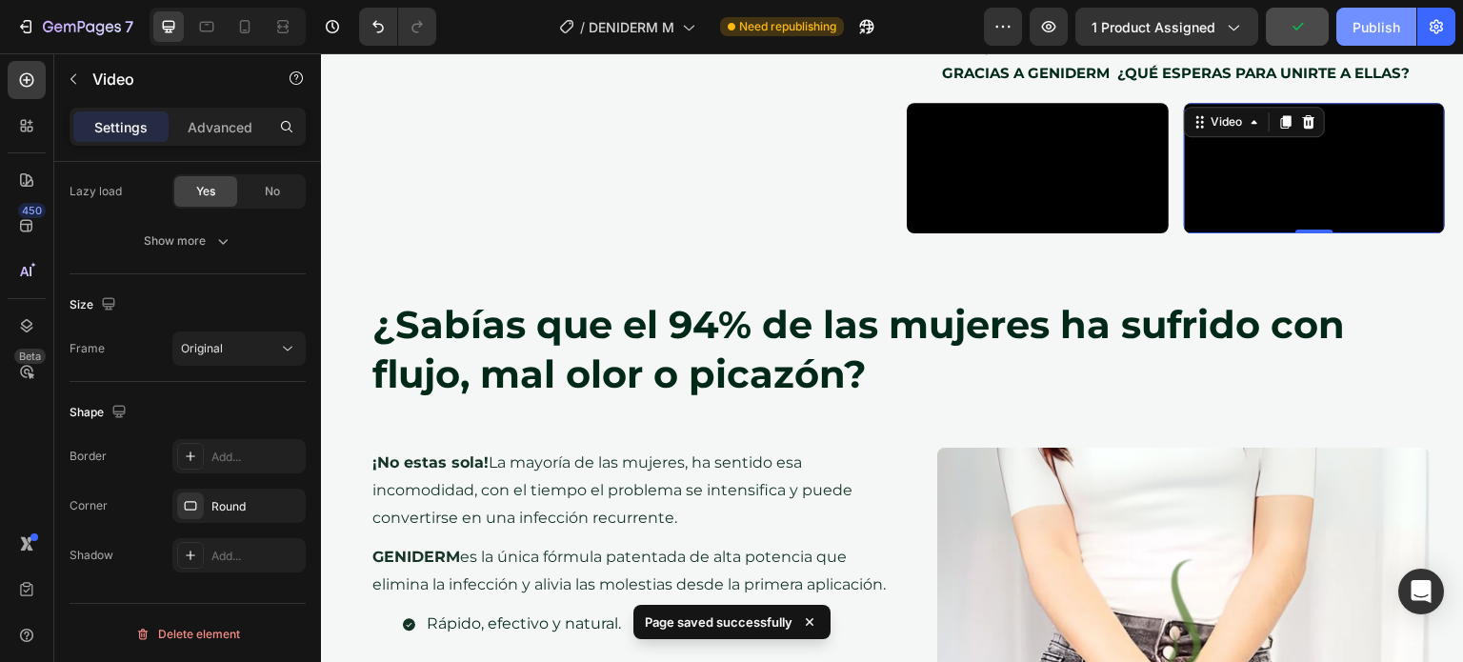
click at [1370, 27] on div "Publish" at bounding box center [1376, 27] width 48 height 20
click at [1188, 180] on video at bounding box center [1315, 168] width 262 height 130
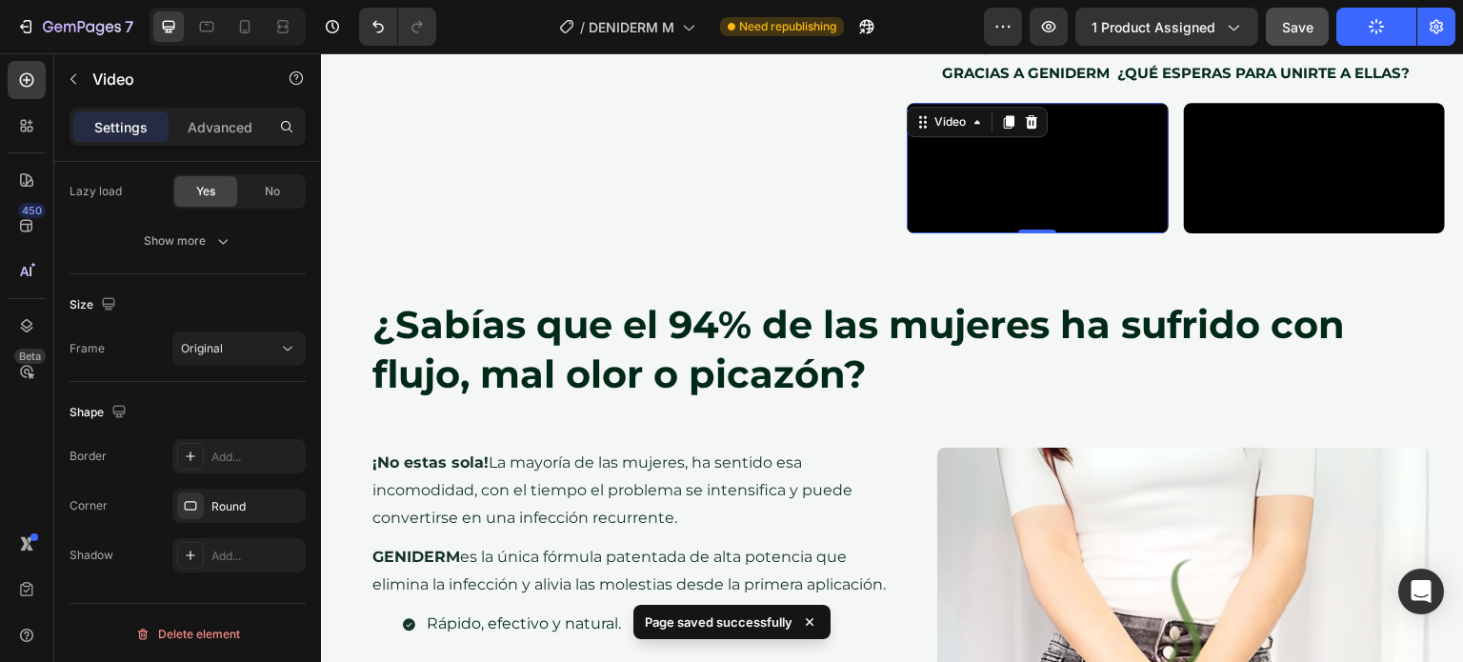
click at [1103, 189] on video at bounding box center [1038, 168] width 262 height 130
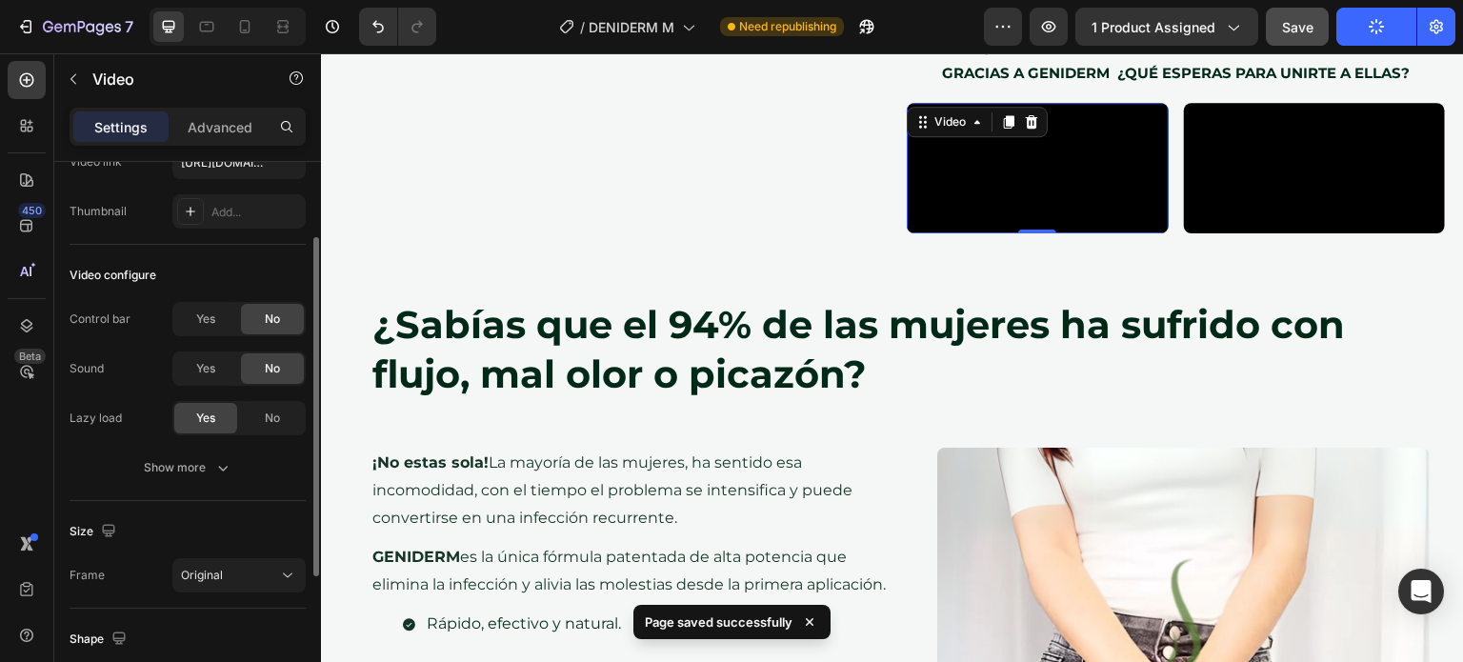
scroll to position [119, 0]
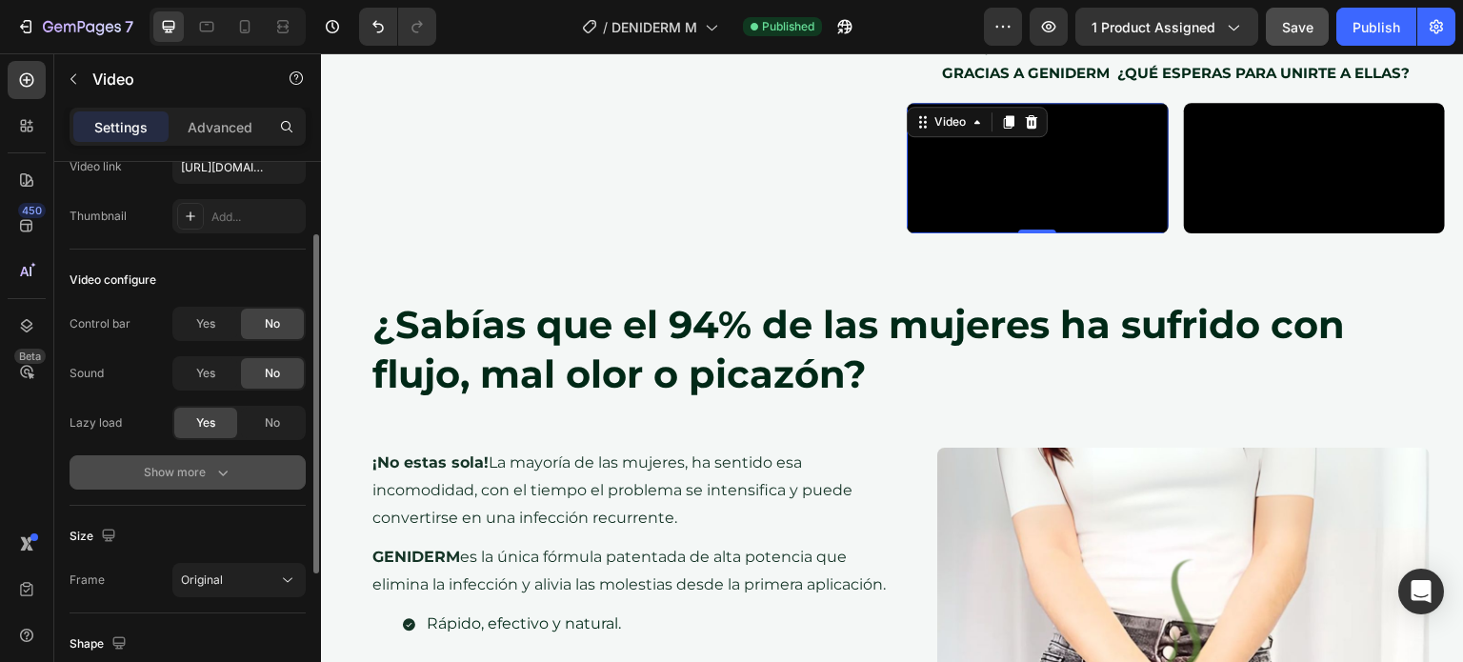
click at [249, 464] on button "Show more" at bounding box center [188, 472] width 236 height 34
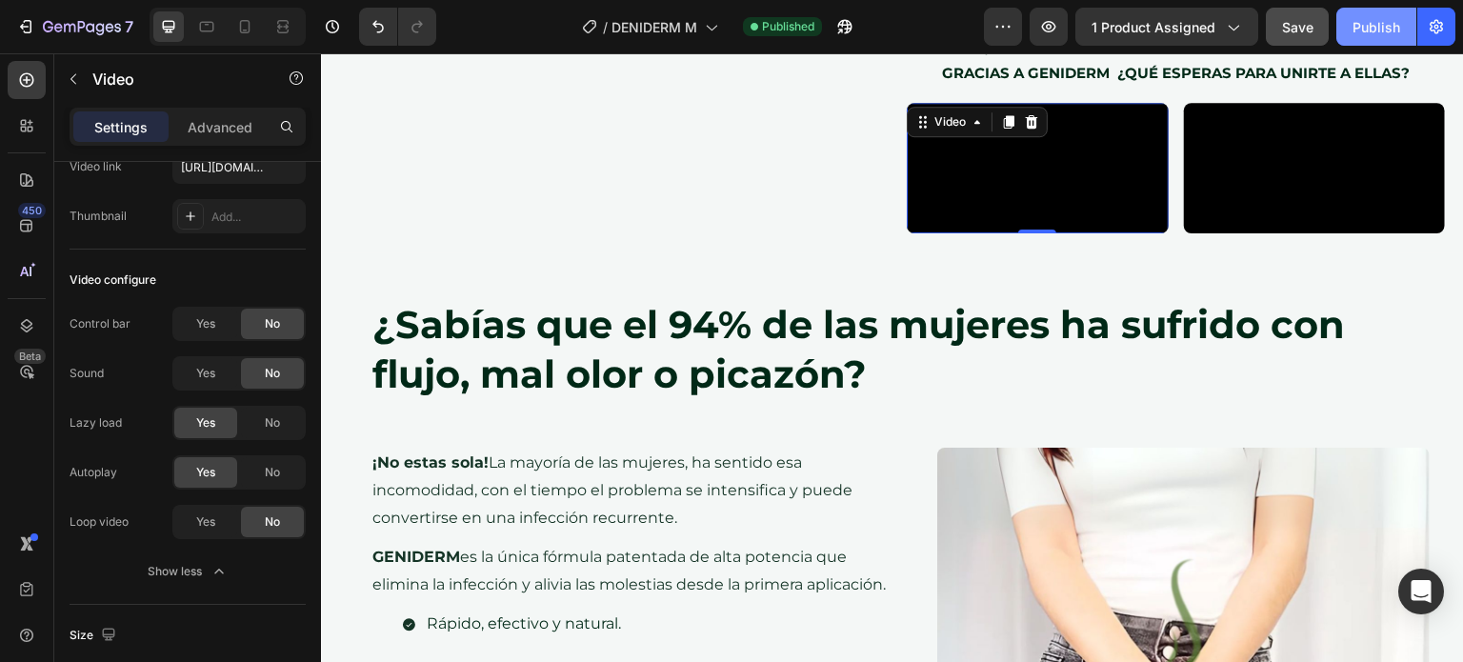
click at [1375, 23] on div "Publish" at bounding box center [1376, 27] width 48 height 20
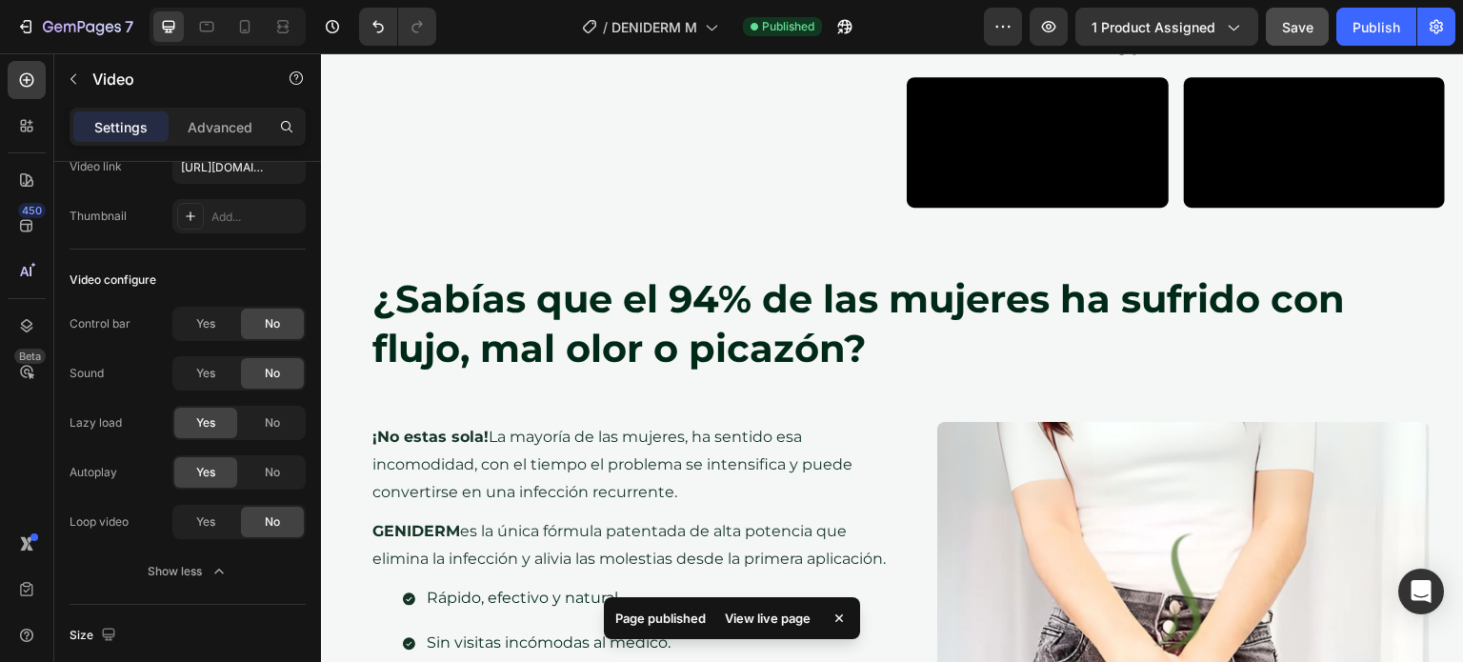
scroll to position [1821, 0]
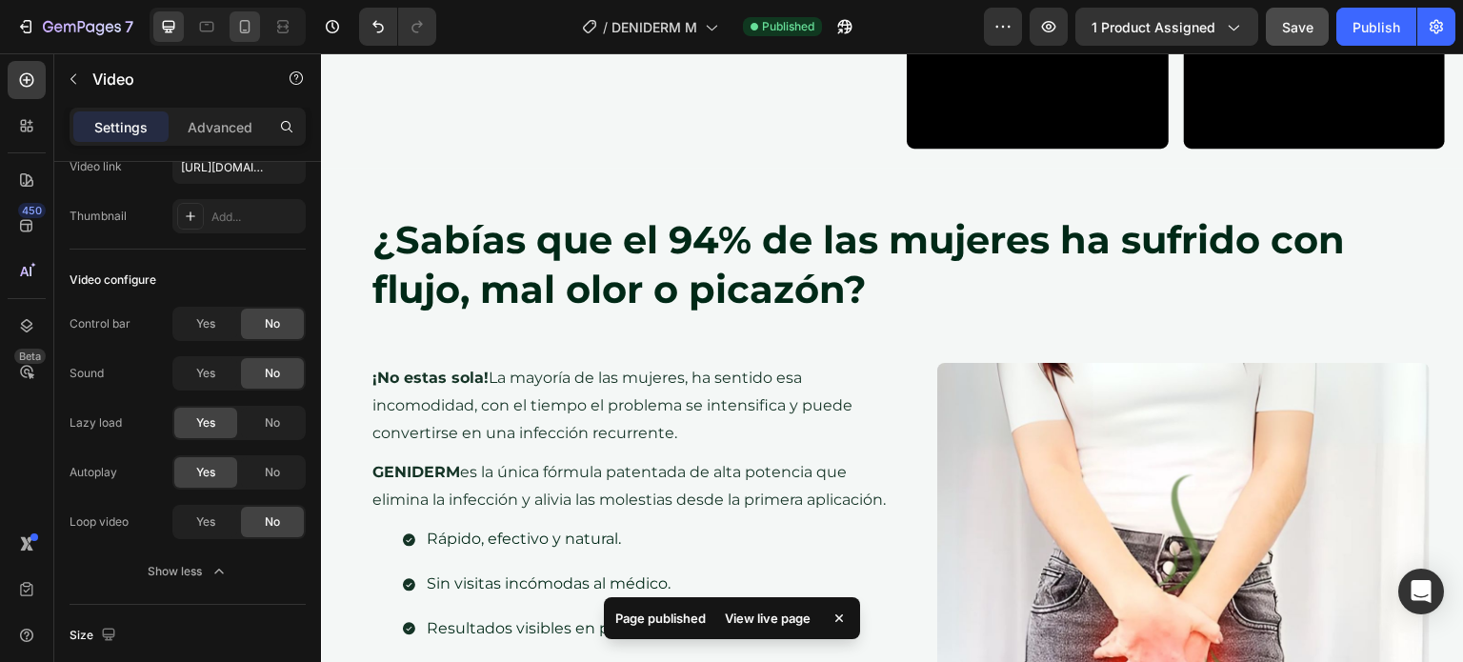
click at [252, 14] on div at bounding box center [244, 26] width 30 height 30
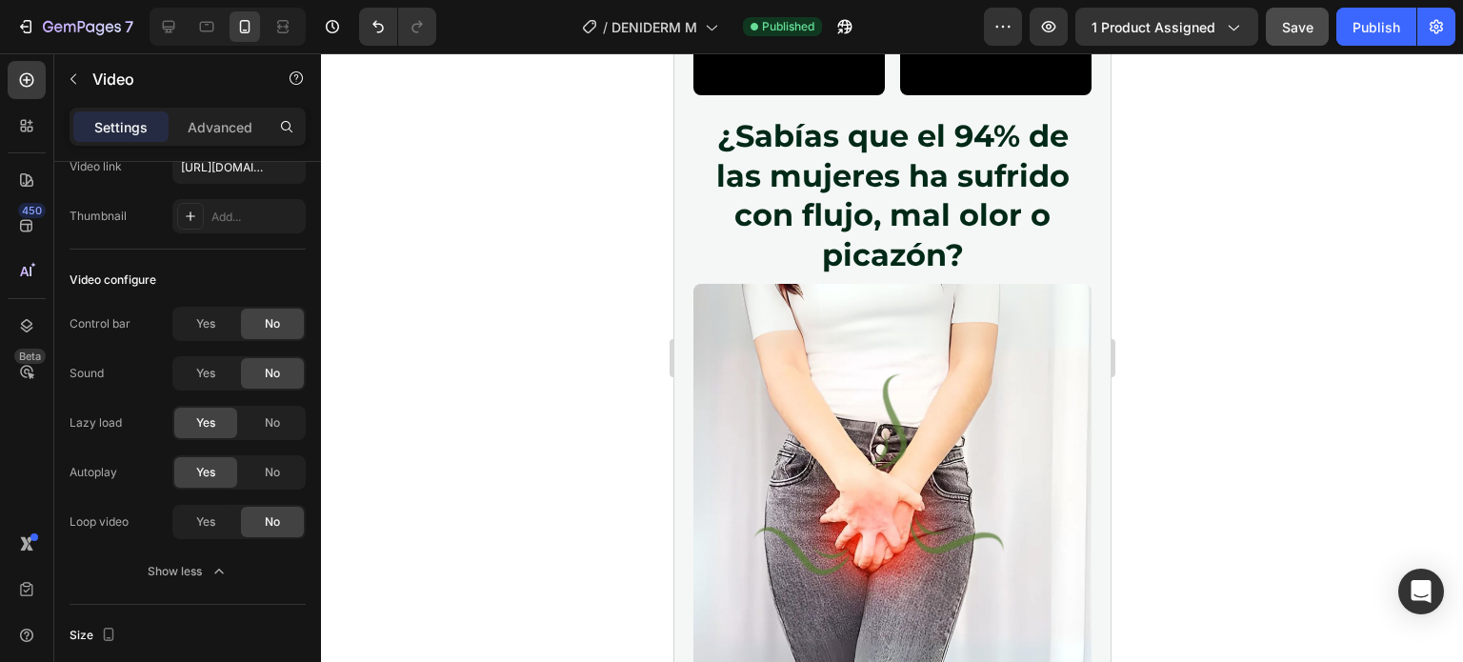
scroll to position [2023, 0]
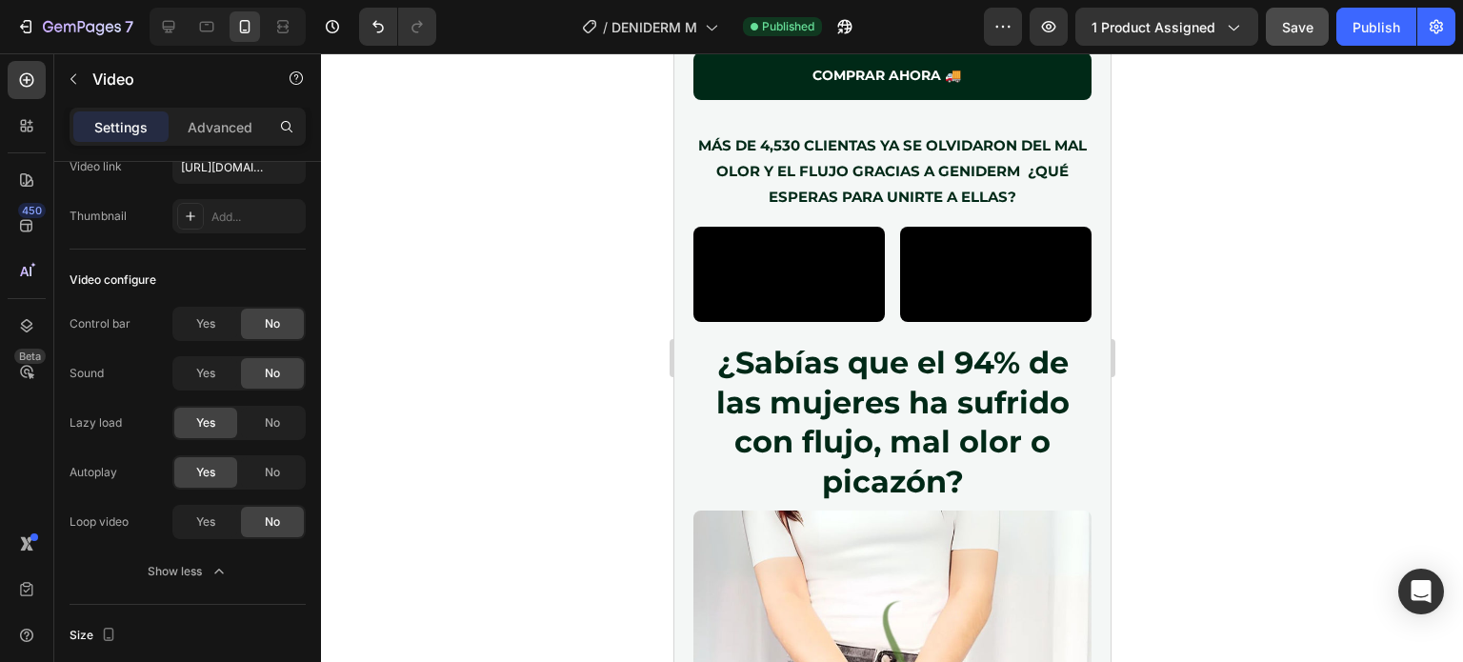
click at [1390, 46] on div "7 Version history / DENIDERM M Published Preview 1 product assigned Save Publish" at bounding box center [731, 27] width 1463 height 54
click at [1370, 27] on div "Publish" at bounding box center [1376, 27] width 48 height 20
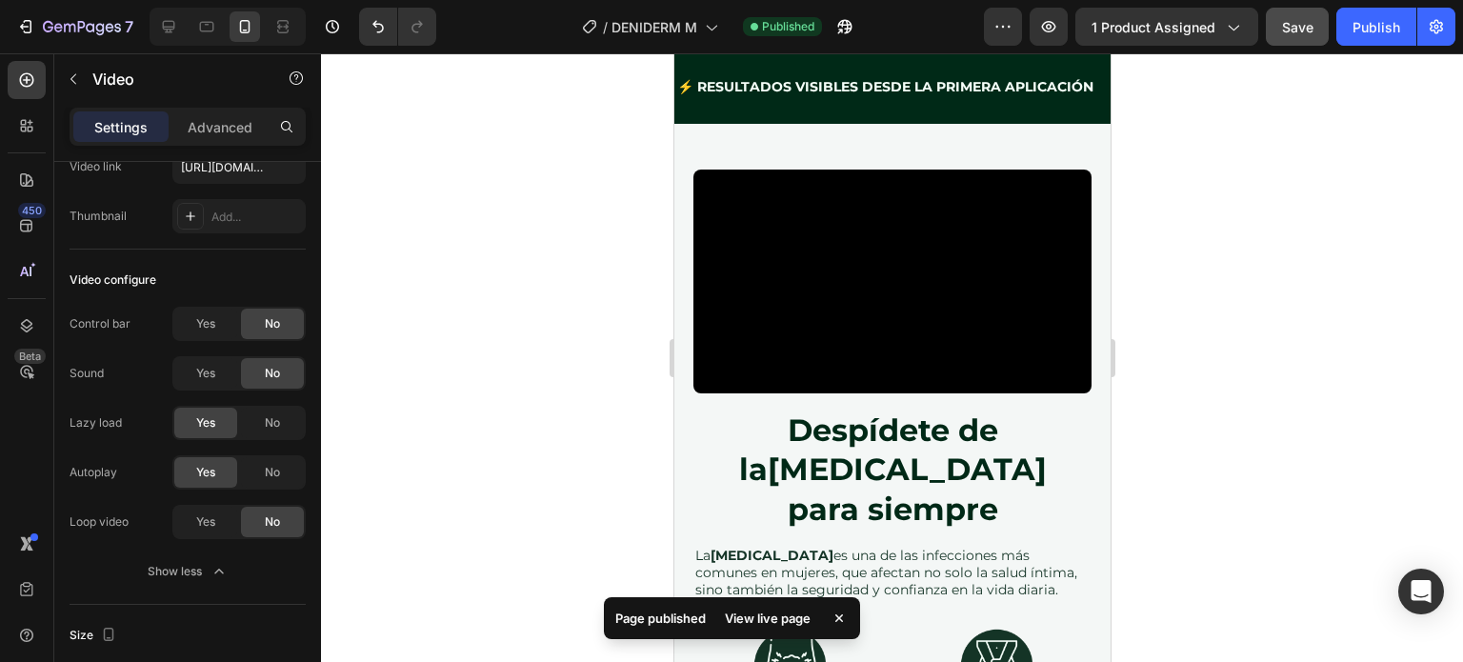
scroll to position [3436, 0]
